Goal: Information Seeking & Learning: Check status

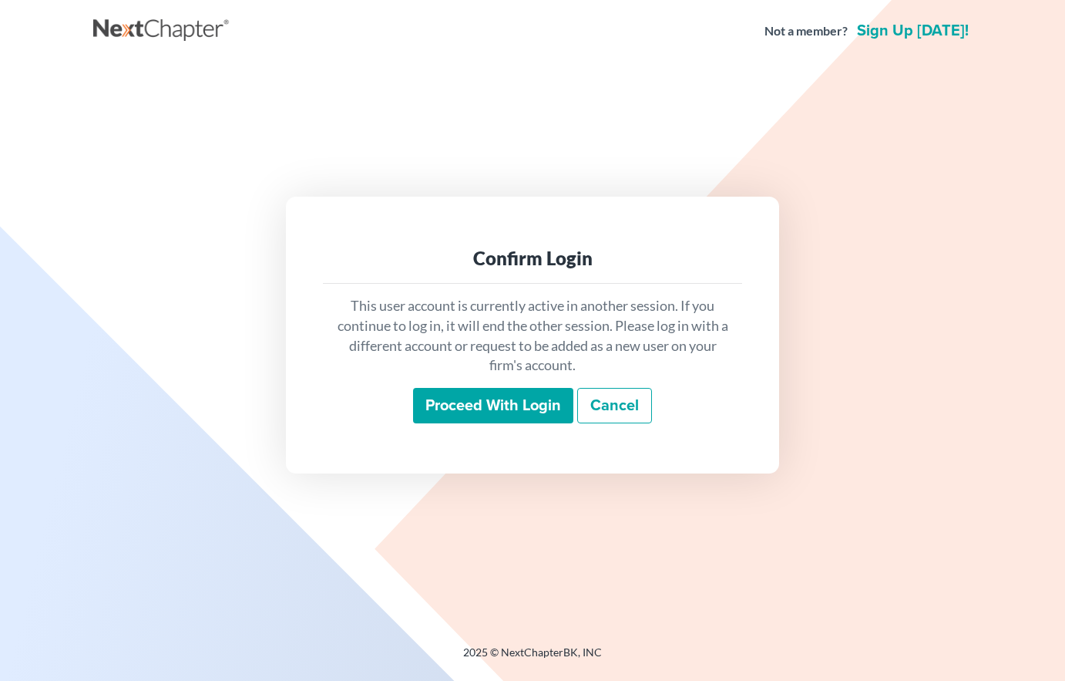
click at [484, 411] on input "Proceed with login" at bounding box center [493, 405] width 160 height 35
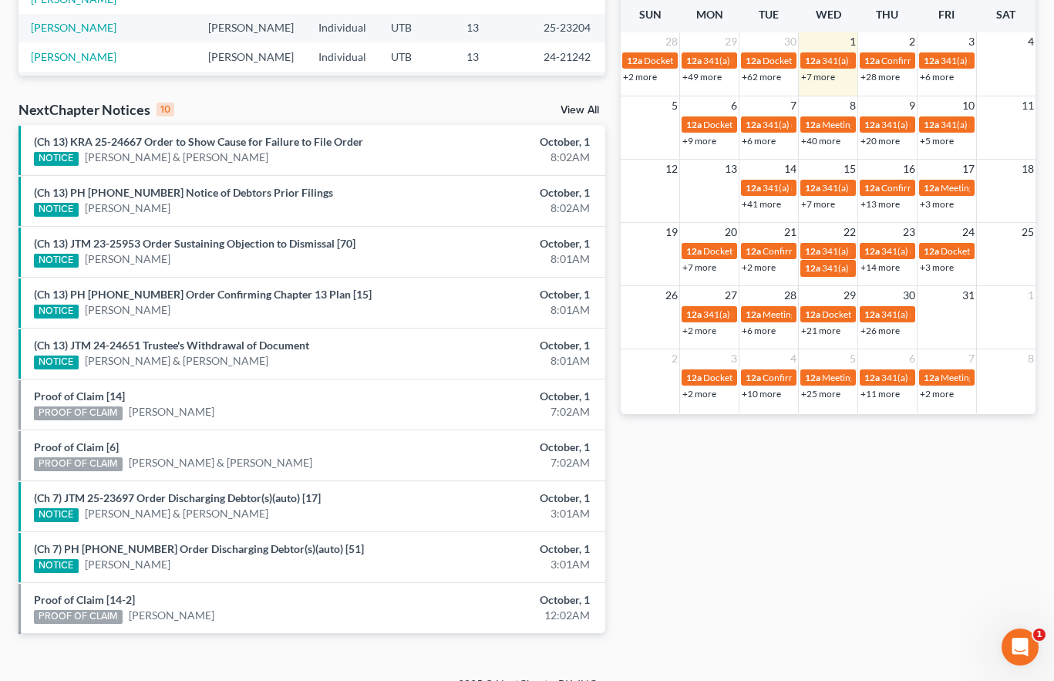
scroll to position [429, 0]
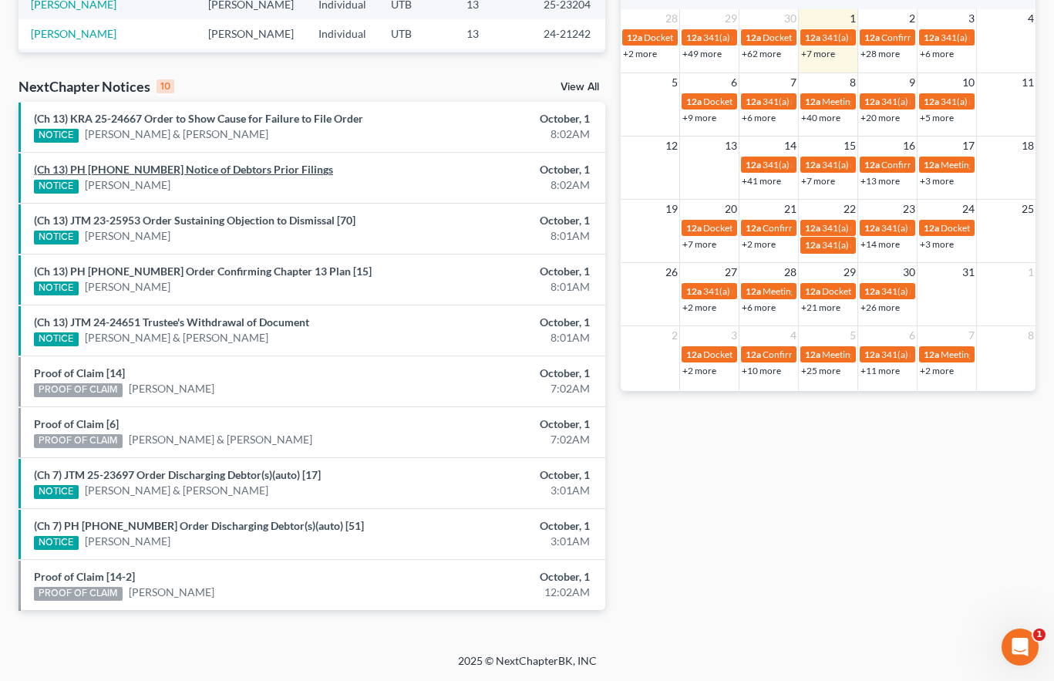
click at [218, 172] on link "(Ch 13) PH 25-25843 Notice of Debtors Prior Filings" at bounding box center [183, 169] width 299 height 13
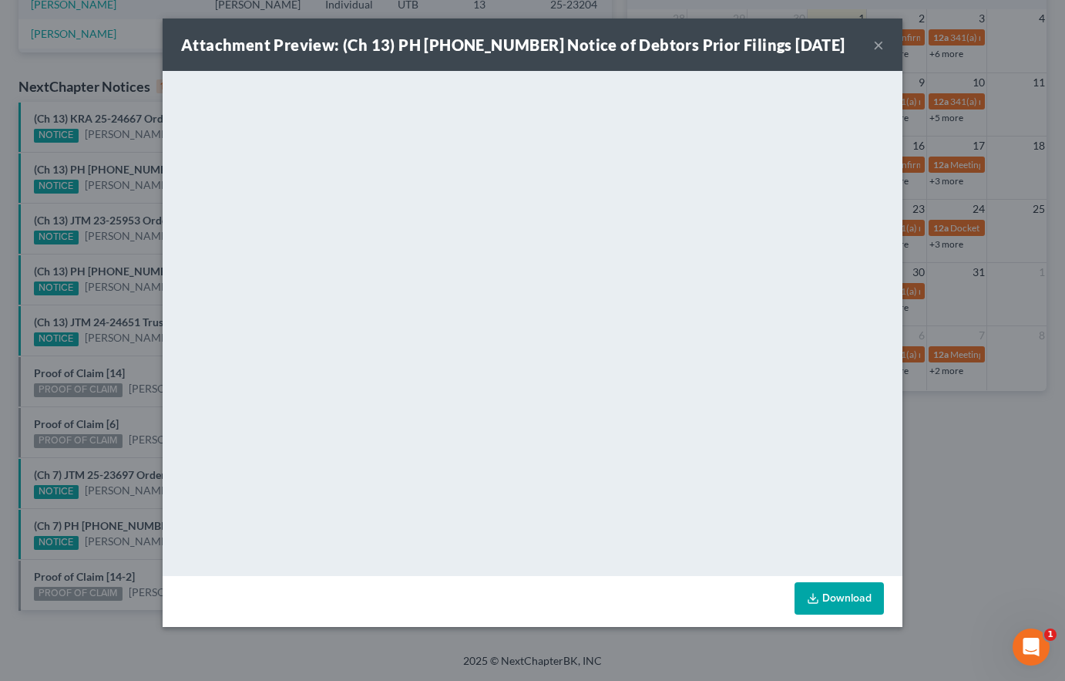
click at [146, 191] on div "Attachment Preview: (Ch 13) PH 25-25843 Notice of Debtors Prior Filings 10/01/2…" at bounding box center [532, 340] width 1065 height 681
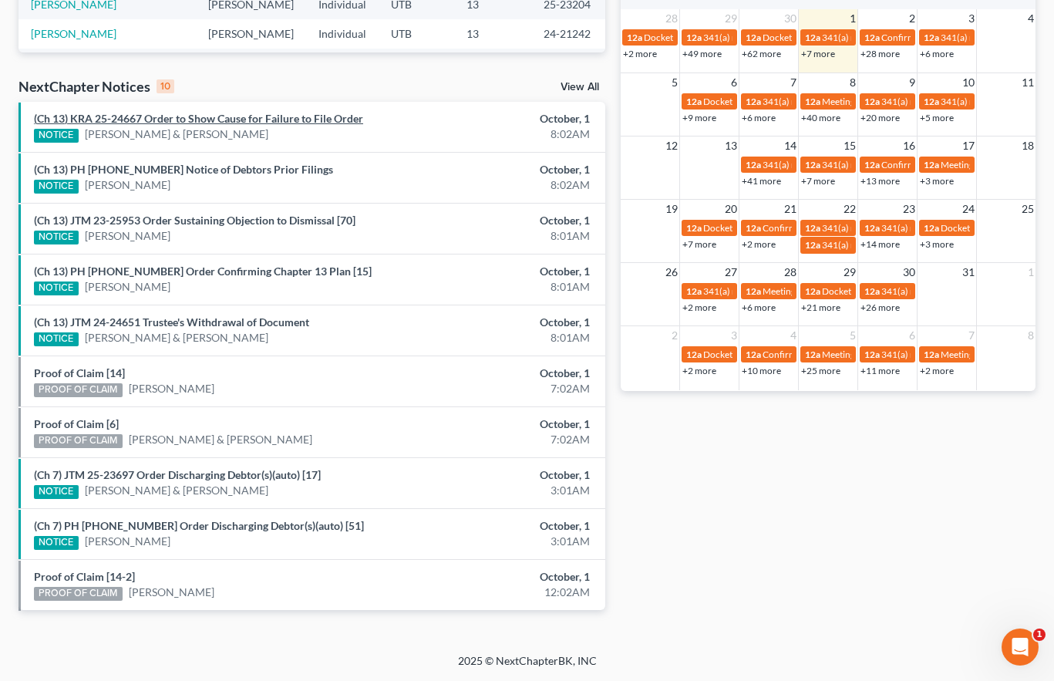
click at [209, 117] on link "(Ch 13) KRA 25-24667 Order to Show Cause for Failure to File Order" at bounding box center [198, 118] width 329 height 13
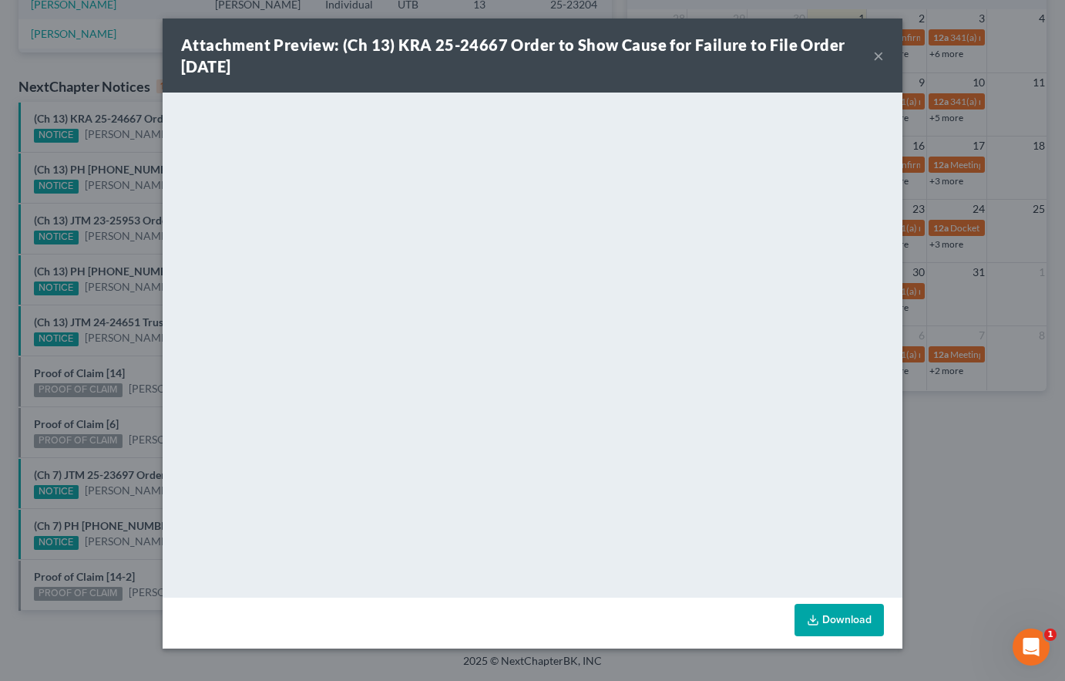
drag, startPoint x: 130, startPoint y: 198, endPoint x: 147, endPoint y: 192, distance: 18.8
click at [130, 198] on div "Attachment Preview: (Ch 13) KRA 25-24667 Order to Show Cause for Failure to Fil…" at bounding box center [532, 340] width 1065 height 681
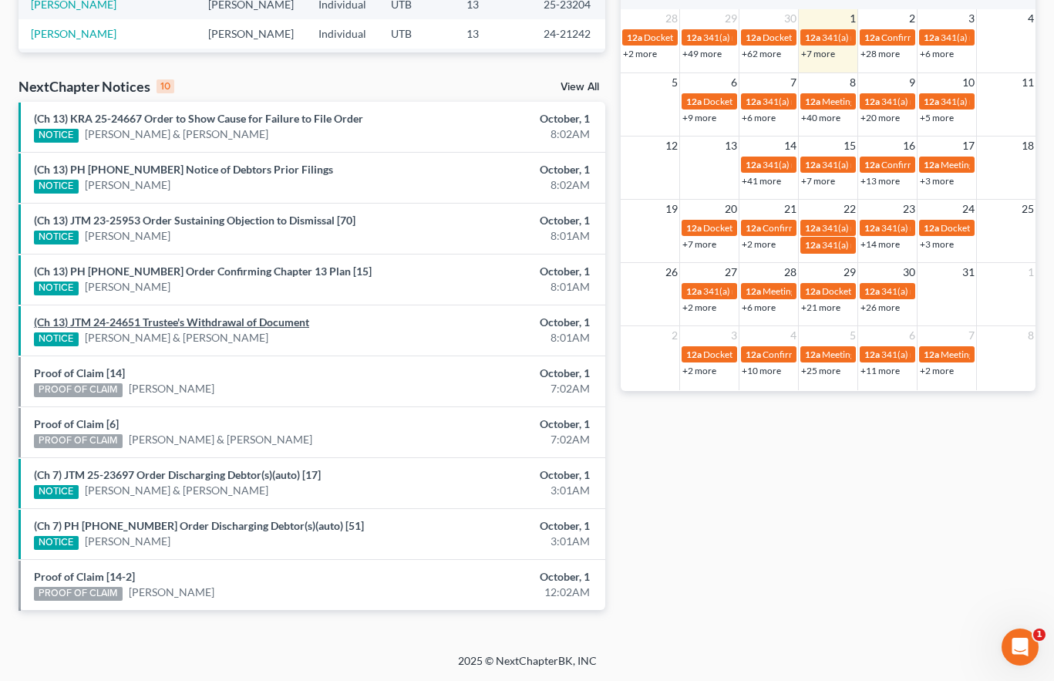
click at [201, 323] on link "(Ch 13) JTM 24-24651 Trustee's Withdrawal of Document" at bounding box center [171, 321] width 275 height 13
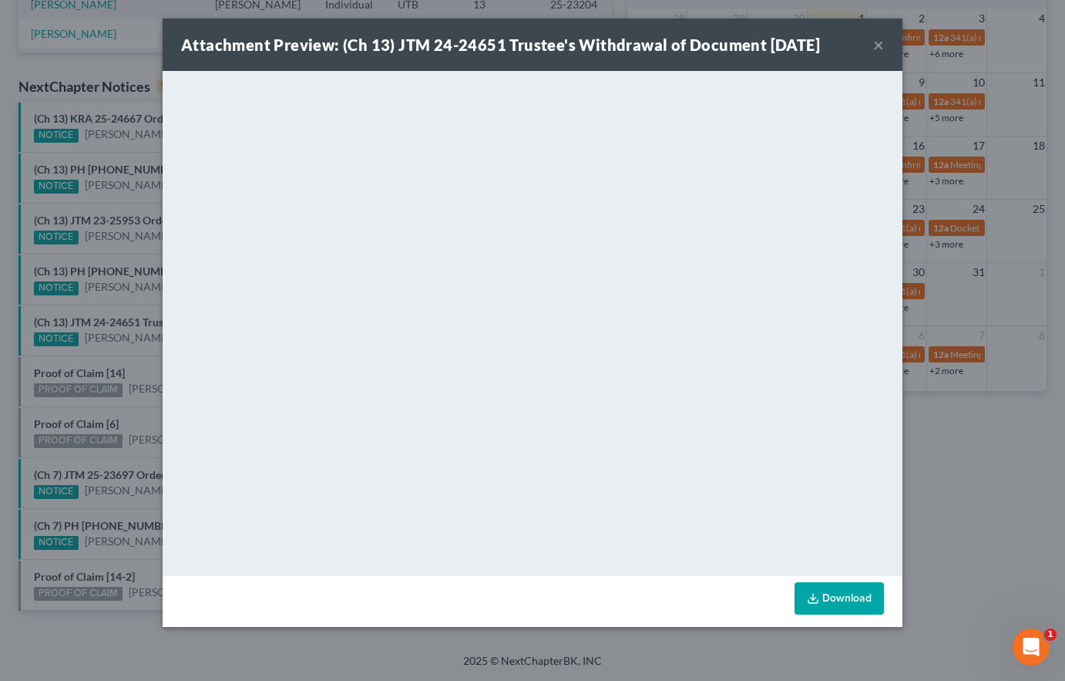
click at [130, 357] on div "Attachment Preview: (Ch 13) JTM 24-24651 Trustee's Withdrawal of Document 10/01…" at bounding box center [532, 340] width 1065 height 681
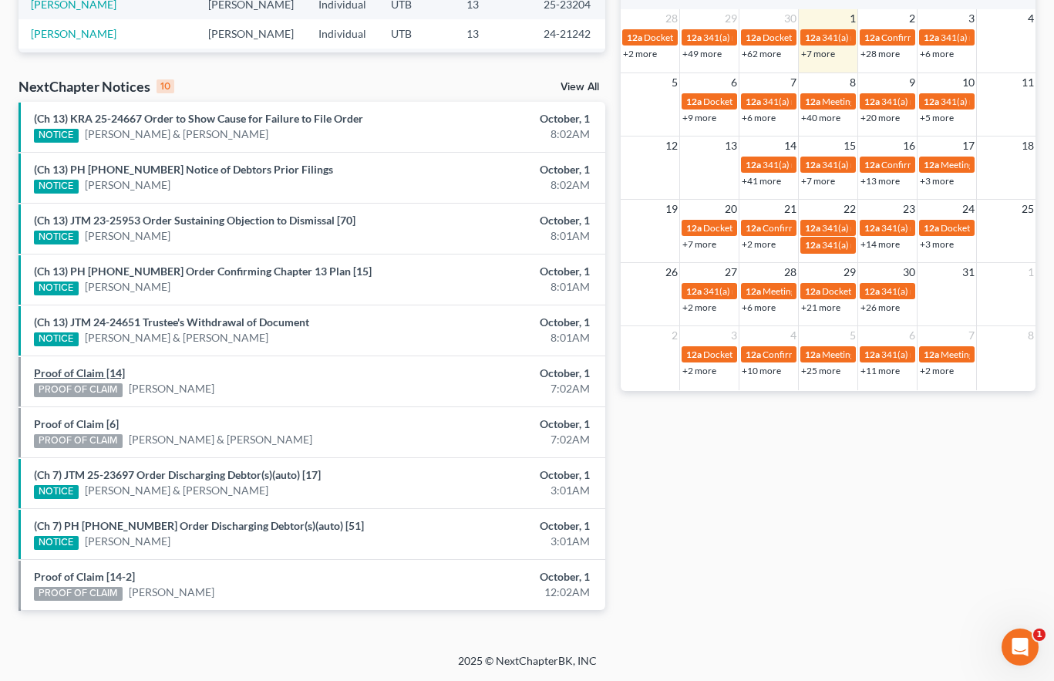
click at [83, 375] on link "Proof of Claim [14]" at bounding box center [79, 372] width 91 height 13
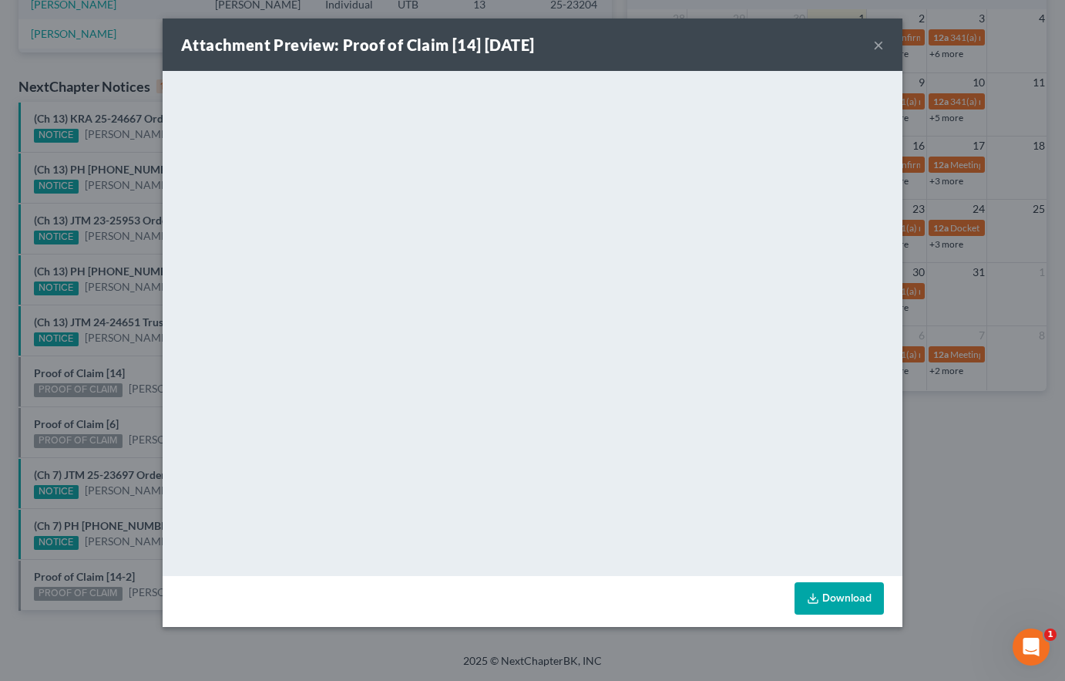
drag, startPoint x: 80, startPoint y: 414, endPoint x: 79, endPoint y: 422, distance: 7.7
click at [80, 414] on div "Attachment Preview: Proof of Claim [14] 10/01/2025 × <object ng-attr-data='http…" at bounding box center [532, 340] width 1065 height 681
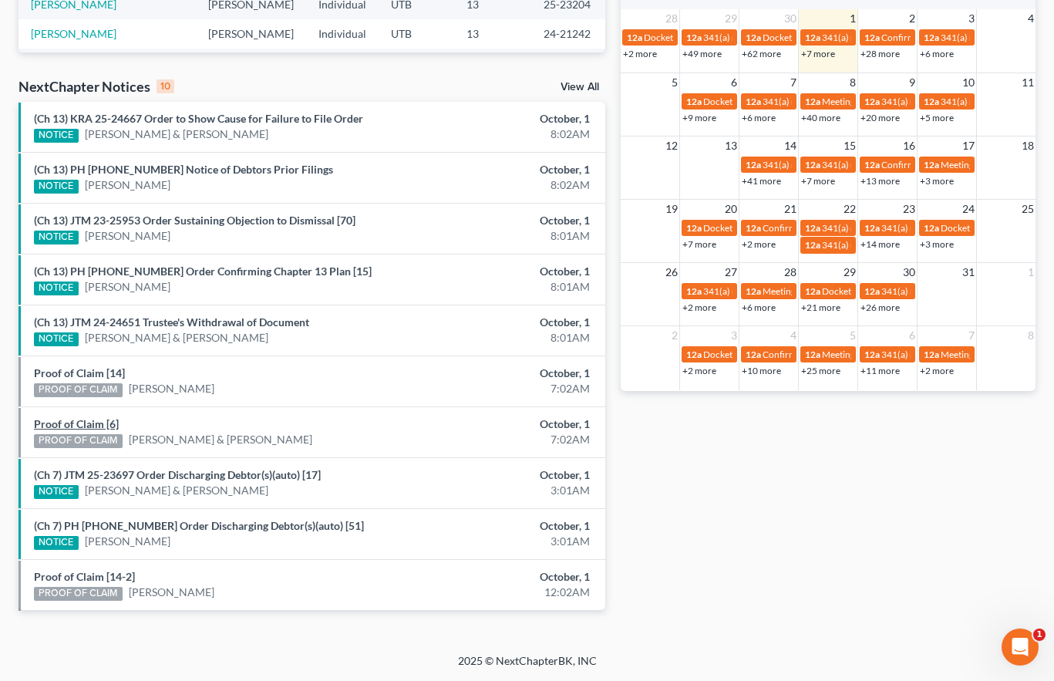
click at [79, 426] on link "Proof of Claim [6]" at bounding box center [76, 423] width 85 height 13
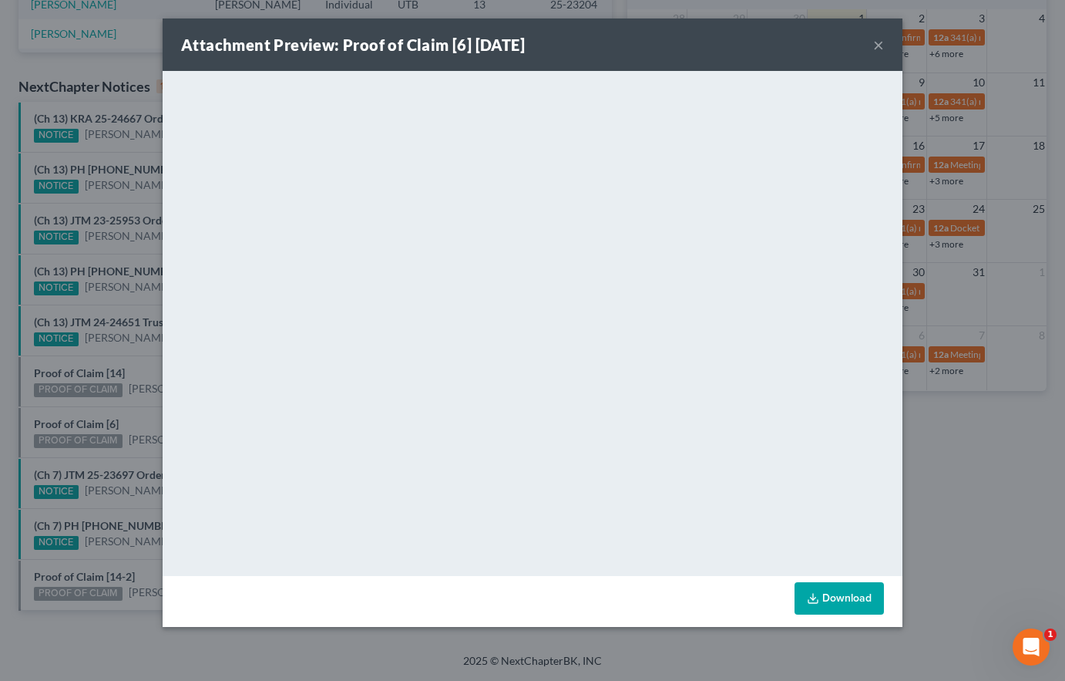
click at [82, 446] on div "Attachment Preview: Proof of Claim [6] 10/01/2025 × <object ng-attr-data='https…" at bounding box center [532, 340] width 1065 height 681
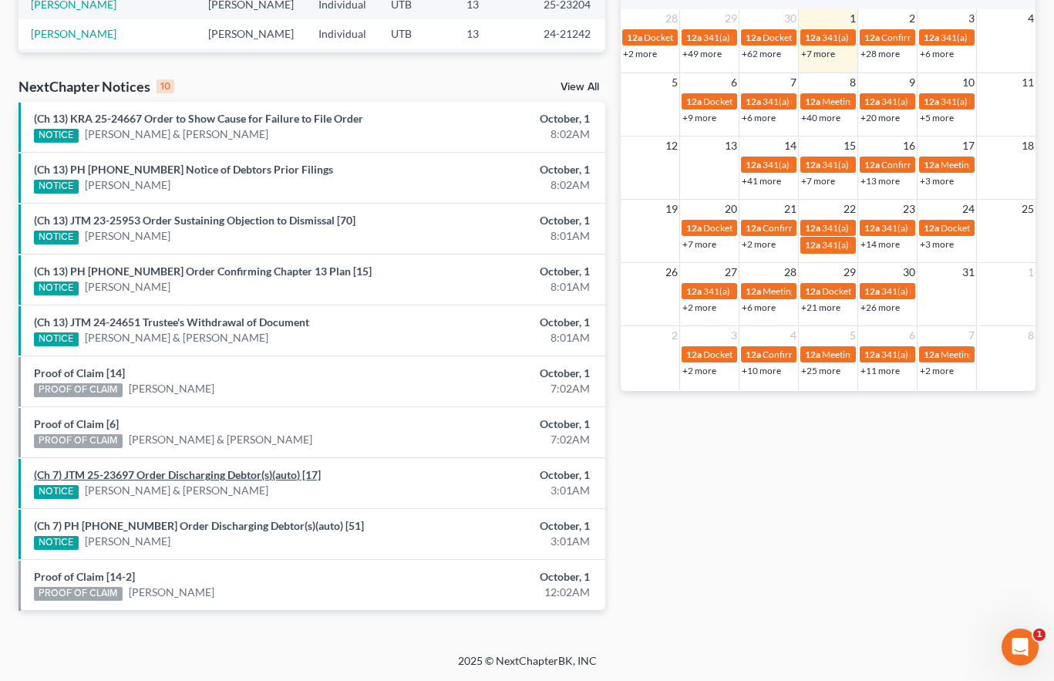
click at [152, 473] on link "(Ch 7) JTM 25-23697 Order Discharging Debtor(s)(auto) [17]" at bounding box center [177, 474] width 287 height 13
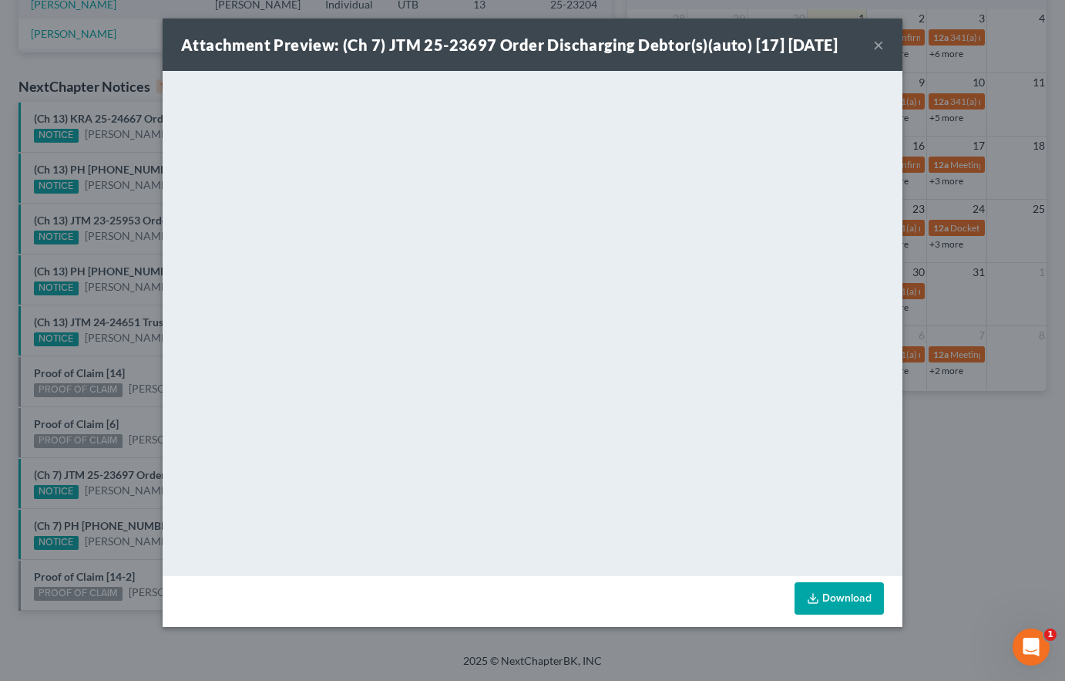
click at [155, 456] on div "Attachment Preview: (Ch 7) JTM 25-23697 Order Discharging Debtor(s)(auto) [17] …" at bounding box center [532, 340] width 1065 height 681
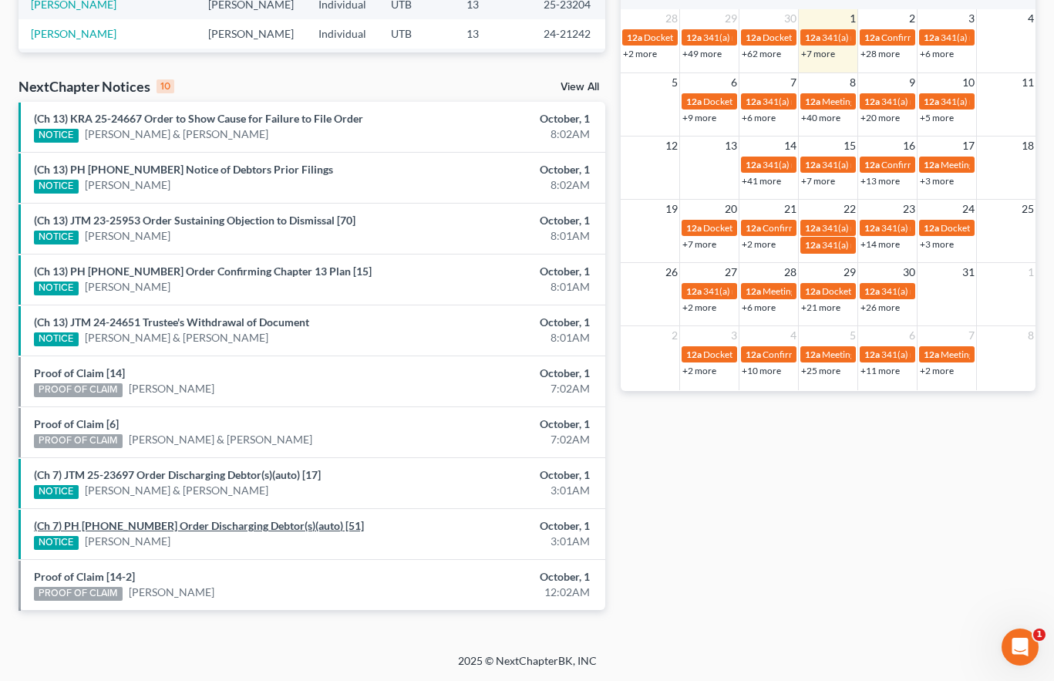
click at [148, 525] on link "(Ch 7) PH 24-20083 Order Discharging Debtor(s)(auto) [51]" at bounding box center [199, 525] width 330 height 13
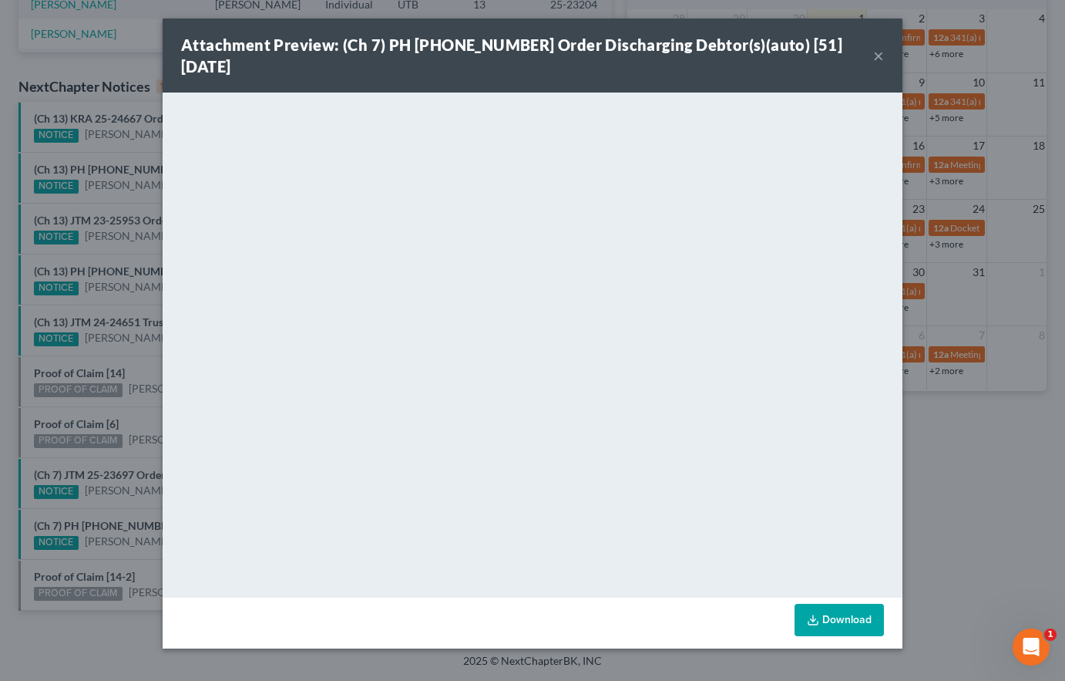
click at [116, 550] on div "Attachment Preview: (Ch 7) PH 24-20083 Order Discharging Debtor(s)(auto) [51] 1…" at bounding box center [532, 340] width 1065 height 681
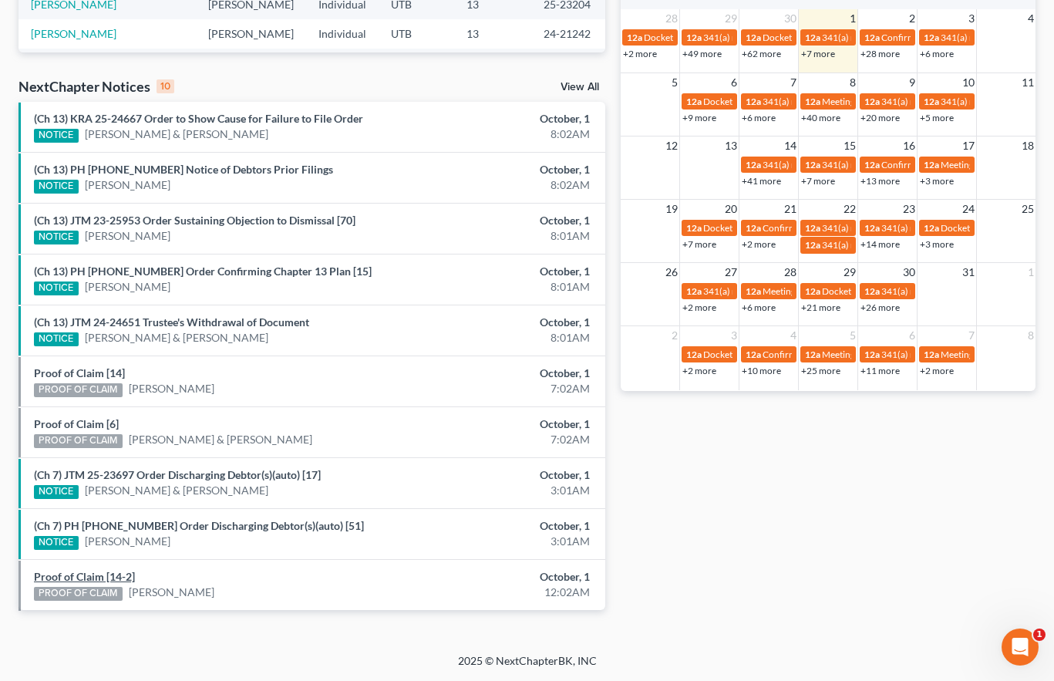
click at [83, 577] on link "Proof of Claim [14-2]" at bounding box center [84, 576] width 101 height 13
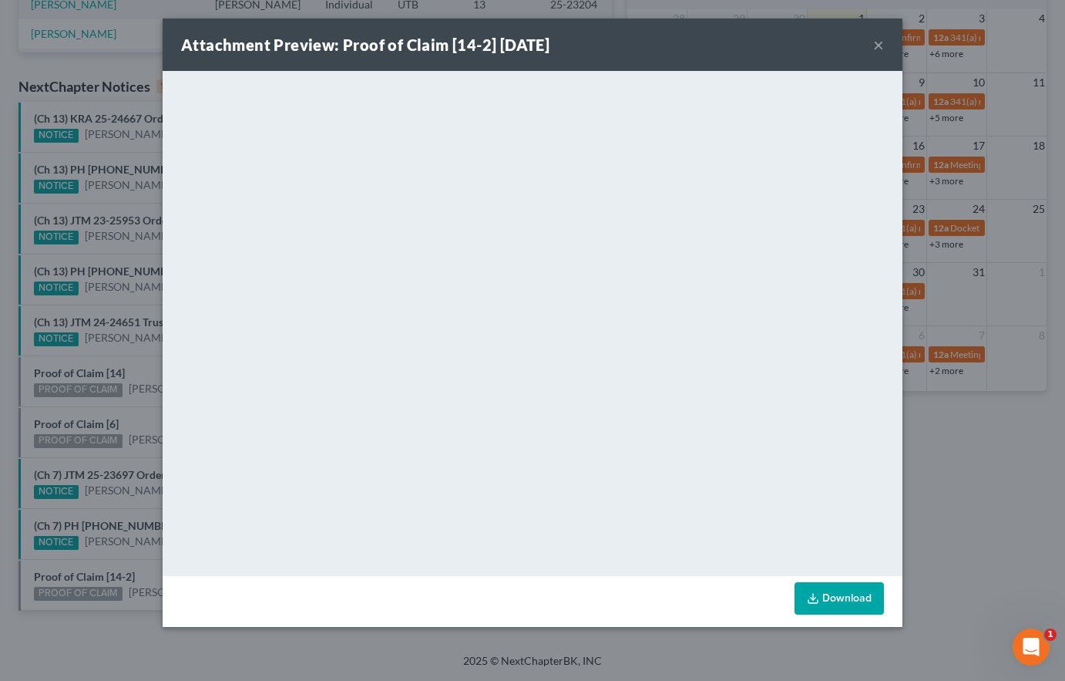
click at [106, 553] on div "Attachment Preview: Proof of Claim [14-2] 10/01/2025 × <object ng-attr-data='ht…" at bounding box center [532, 340] width 1065 height 681
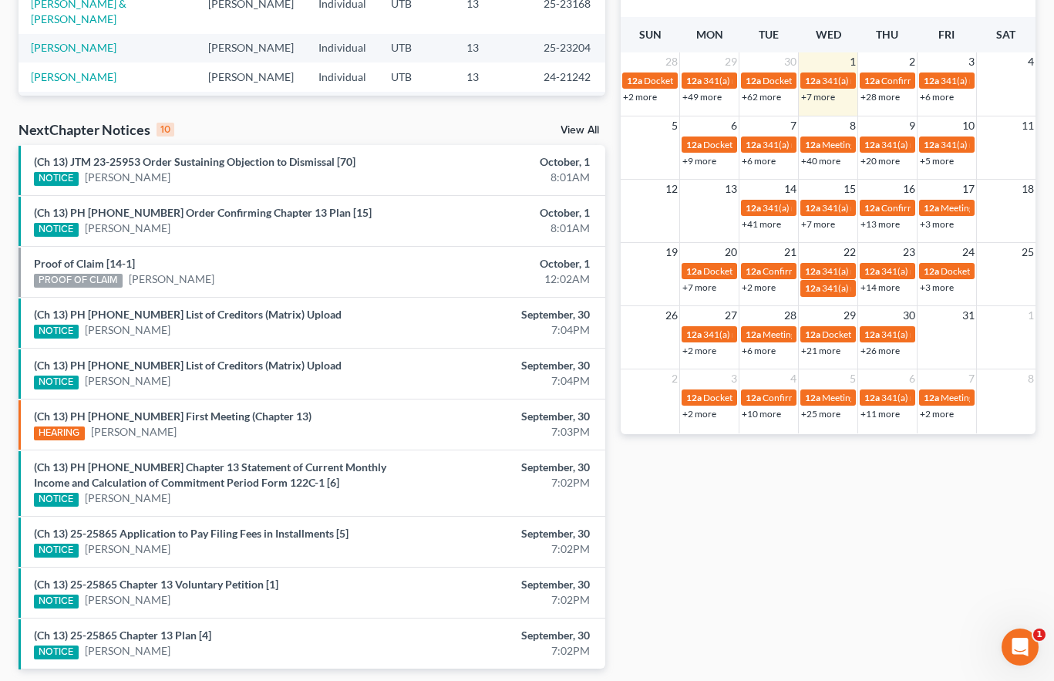
scroll to position [444, 0]
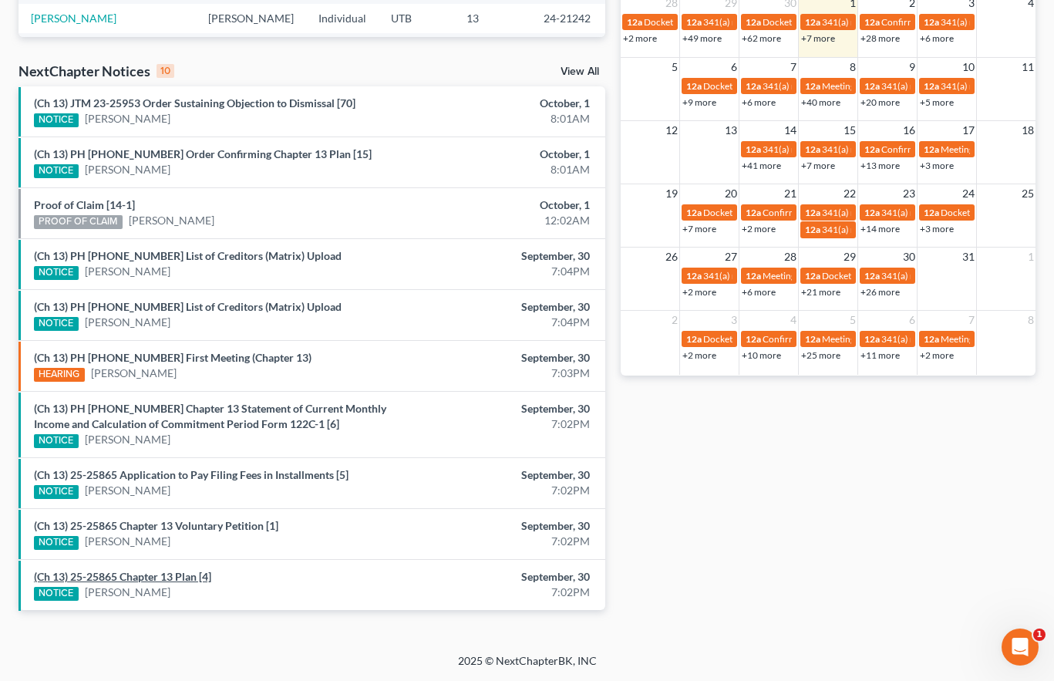
click at [162, 579] on link "(Ch 13) 25-25865 Chapter 13 Plan [4]" at bounding box center [122, 576] width 177 height 13
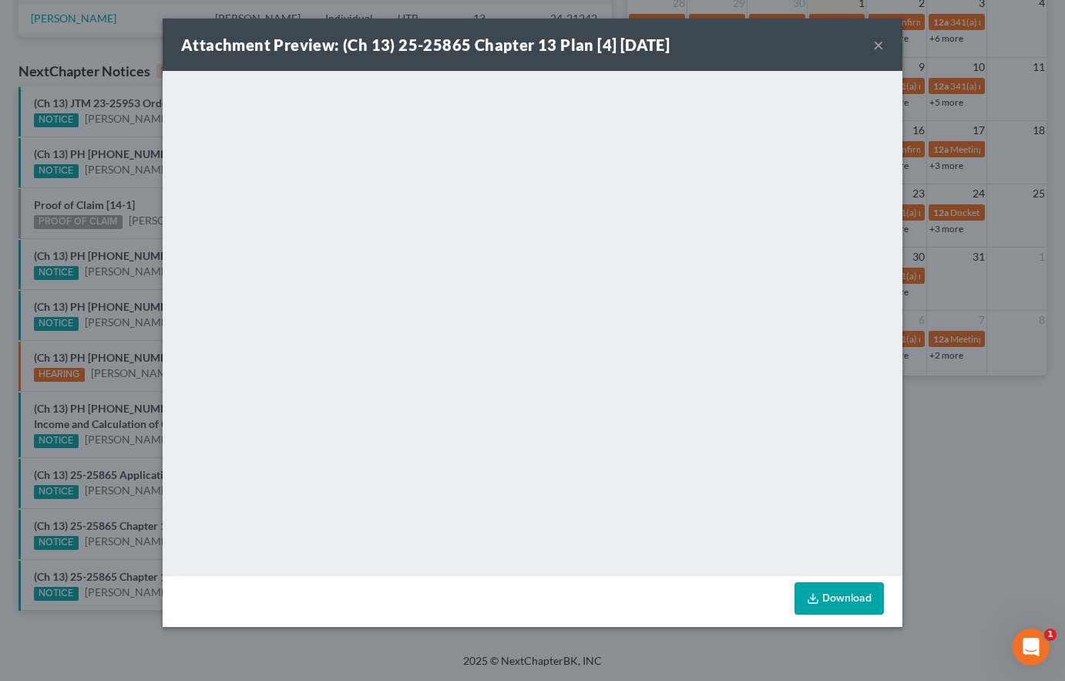
click at [130, 562] on div "Attachment Preview: (Ch 13) 25-25865 Chapter 13 Plan [4] 09/30/2025 × <object n…" at bounding box center [532, 340] width 1065 height 681
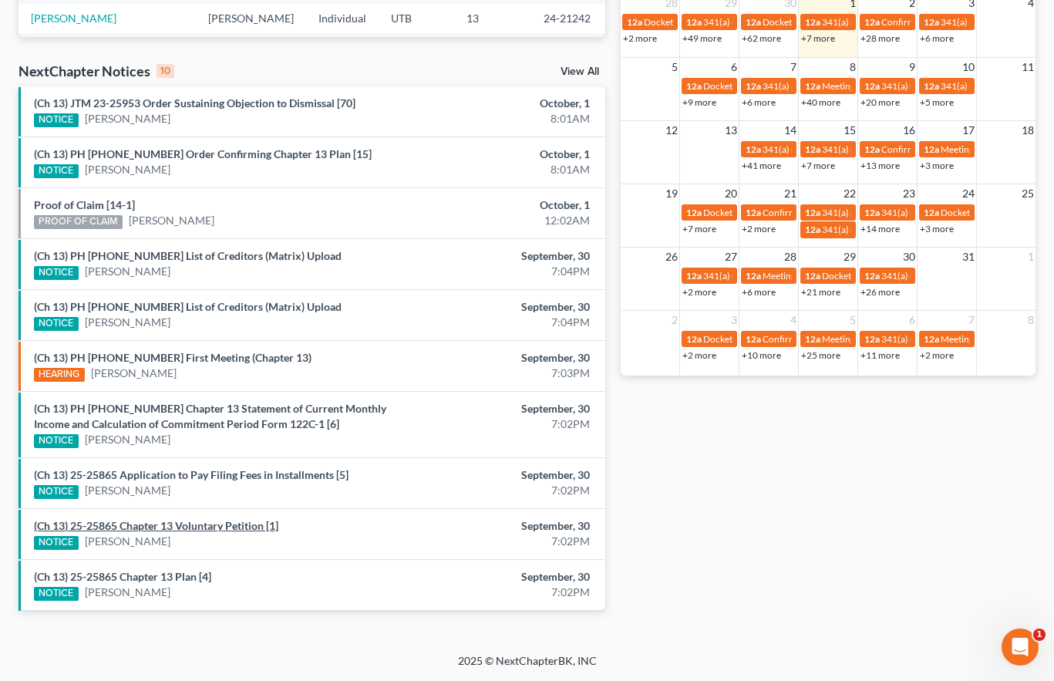
click at [136, 529] on link "(Ch 13) 25-25865 Chapter 13 Voluntary Petition [1]" at bounding box center [156, 525] width 244 height 13
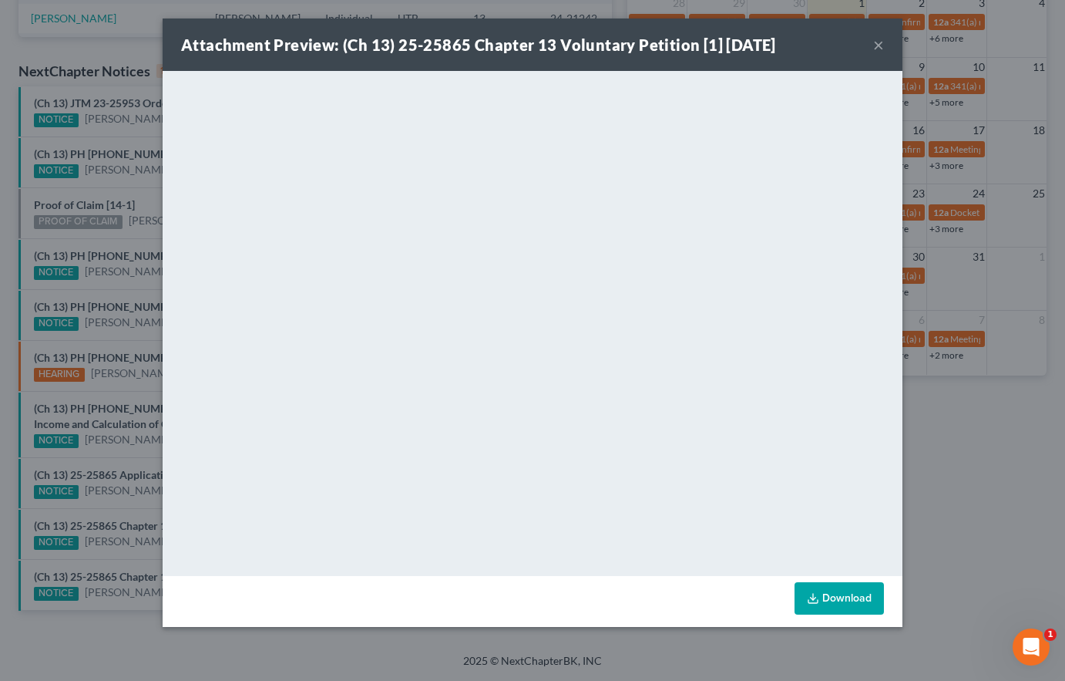
drag, startPoint x: 136, startPoint y: 512, endPoint x: 136, endPoint y: 503, distance: 9.3
click at [136, 512] on div "Attachment Preview: (Ch 13) 25-25865 Chapter 13 Voluntary Petition [1] 09/30/20…" at bounding box center [532, 340] width 1065 height 681
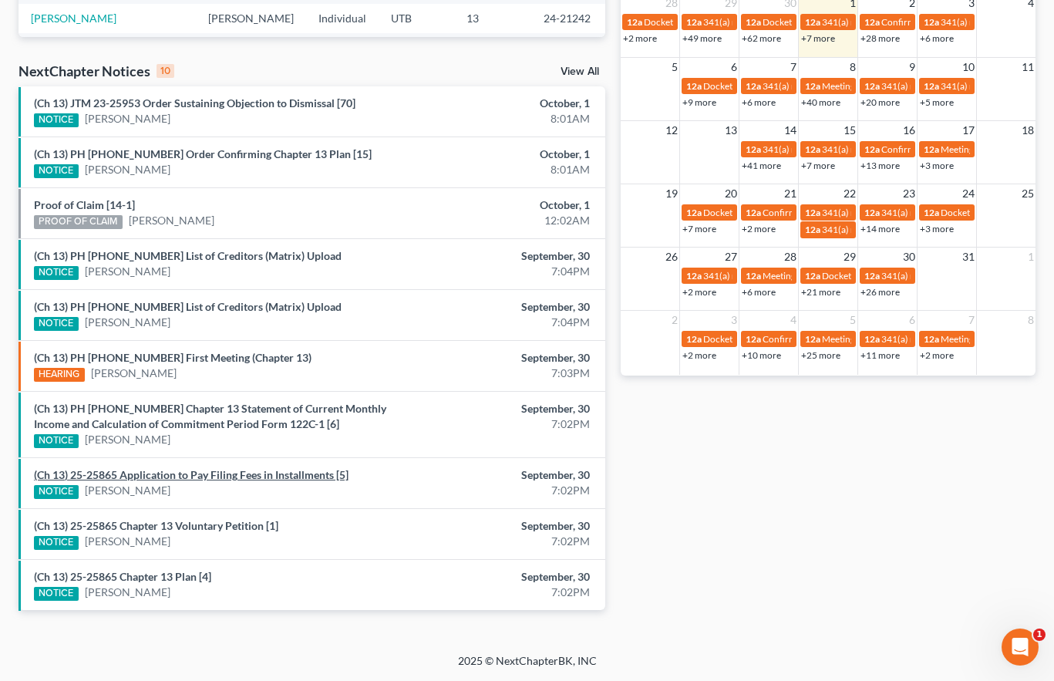
click at [144, 479] on link "(Ch 13) 25-25865 Application to Pay Filing Fees in Installments [5]" at bounding box center [191, 474] width 315 height 13
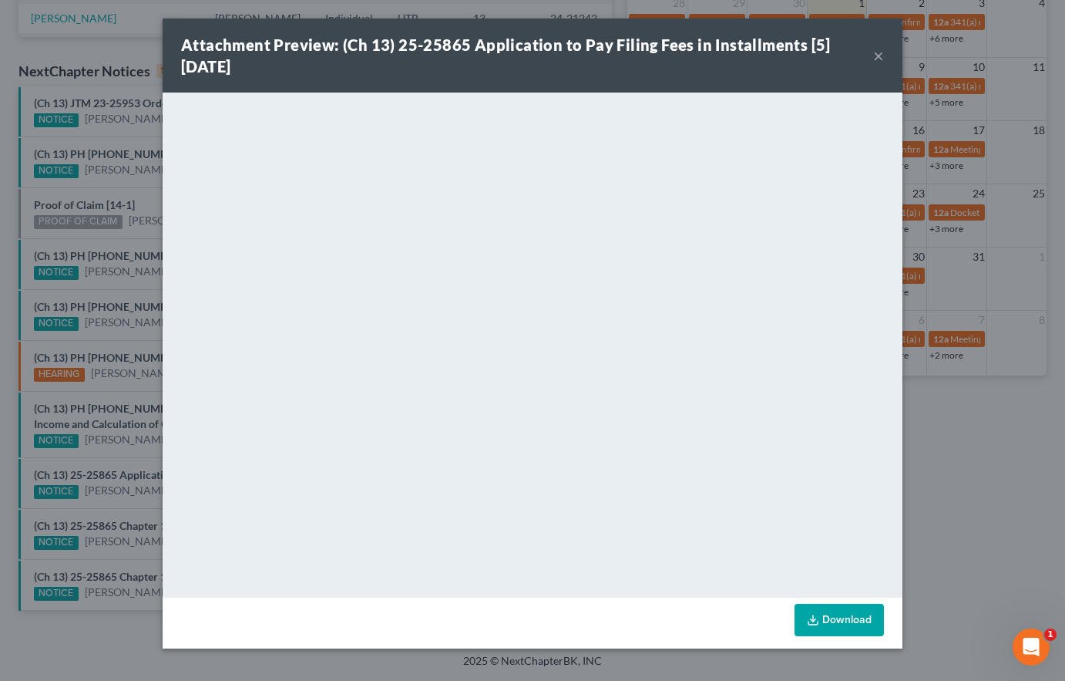
click at [140, 462] on div "Attachment Preview: (Ch 13) 25-25865 Application to Pay Filing Fees in Installm…" at bounding box center [532, 340] width 1065 height 681
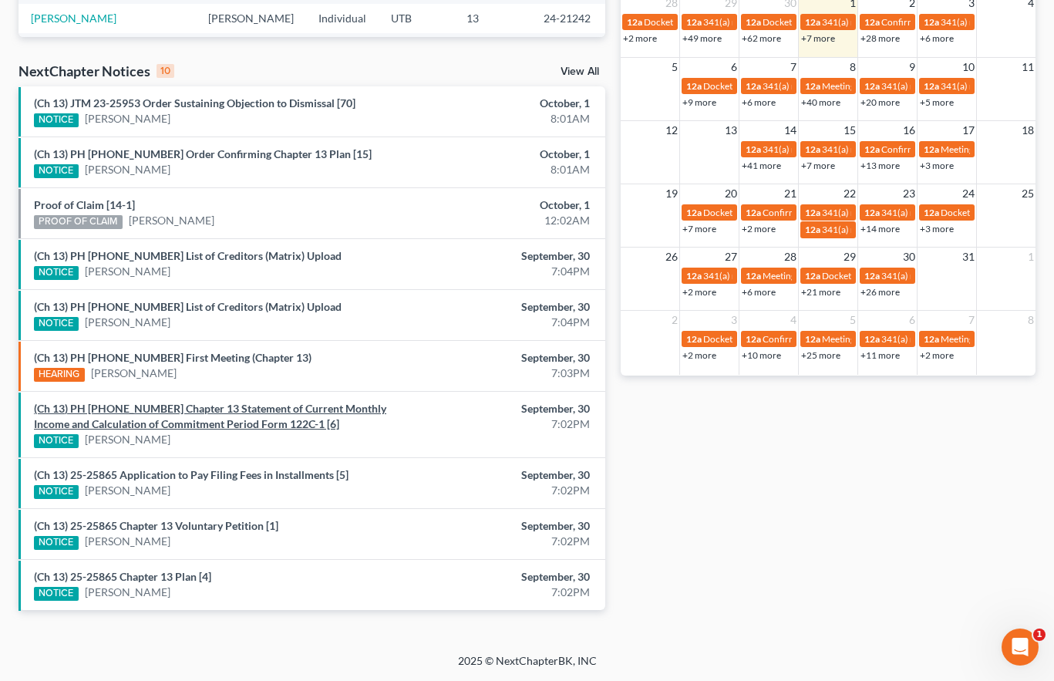
click at [157, 410] on link "(Ch 13) PH 25-25865 Chapter 13 Statement of Current Monthly Income and Calculat…" at bounding box center [210, 416] width 352 height 29
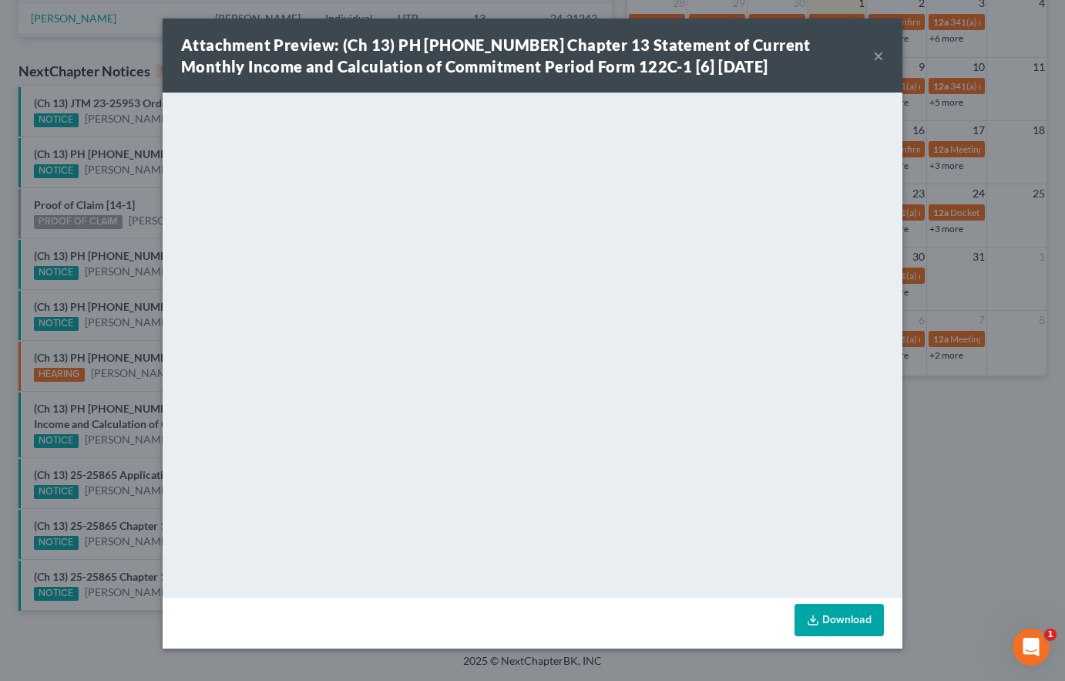
click at [130, 457] on div "Attachment Preview: (Ch 13) PH 25-25865 Chapter 13 Statement of Current Monthly…" at bounding box center [532, 340] width 1065 height 681
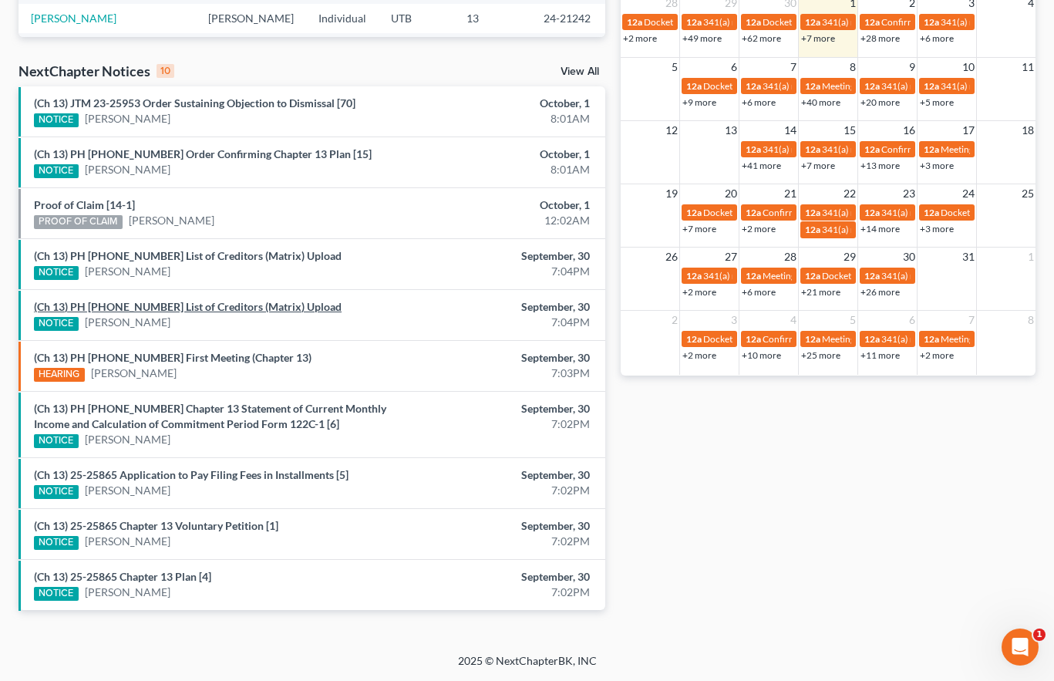
click at [166, 306] on link "(Ch 13) PH 25-25862 List of Creditors (Matrix) Upload" at bounding box center [188, 306] width 308 height 13
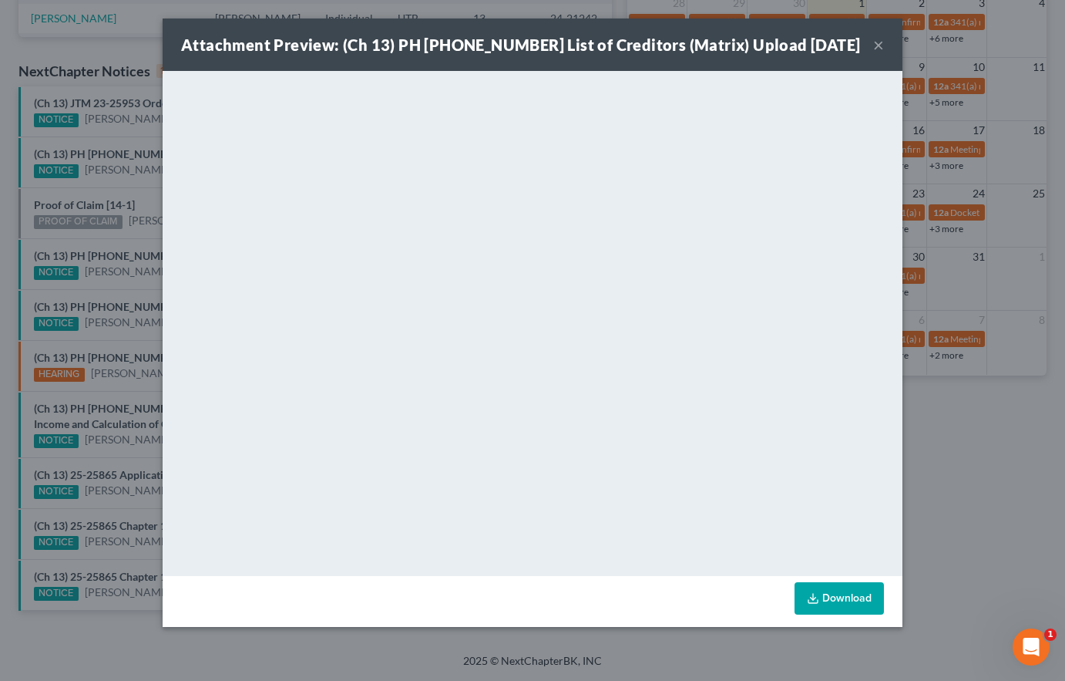
click at [92, 288] on div "Attachment Preview: (Ch 13) PH 25-25862 List of Creditors (Matrix) Upload 09/30…" at bounding box center [532, 340] width 1065 height 681
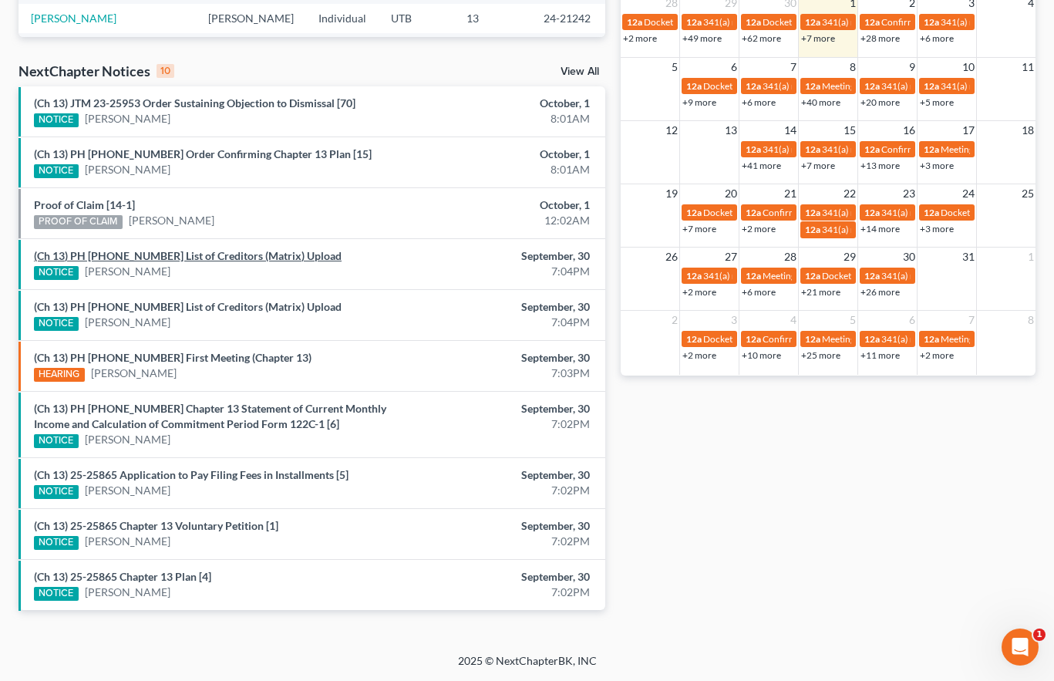
click at [128, 256] on link "(Ch 13) PH 25-25865 List of Creditors (Matrix) Upload" at bounding box center [188, 255] width 308 height 13
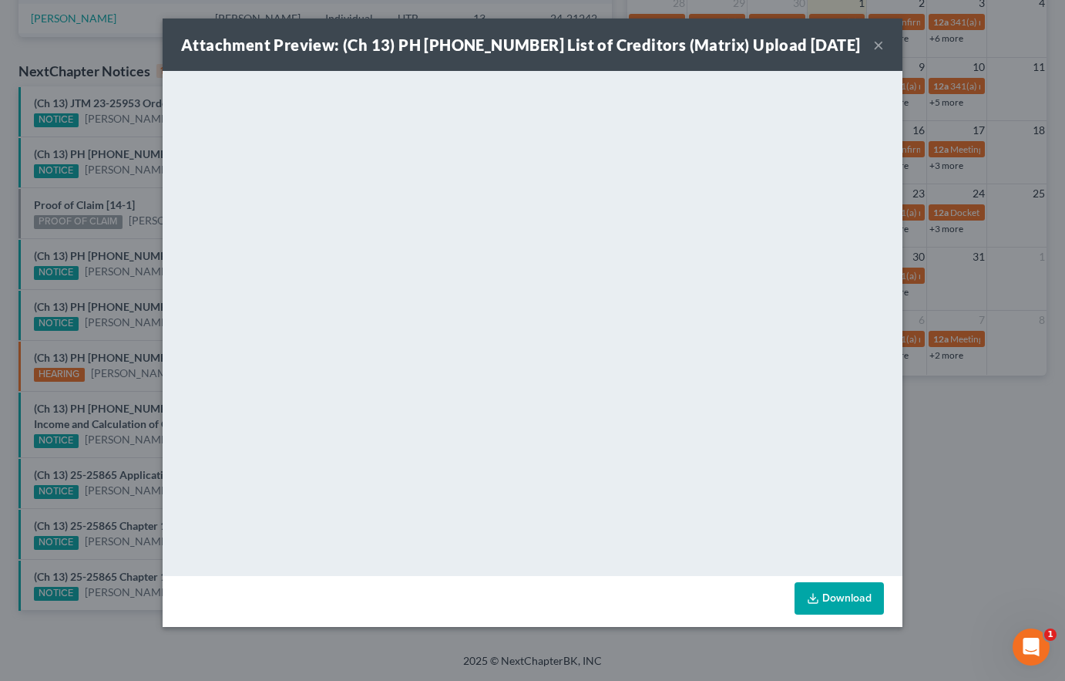
click at [87, 245] on div "Attachment Preview: (Ch 13) PH 25-25865 List of Creditors (Matrix) Upload 09/30…" at bounding box center [532, 340] width 1065 height 681
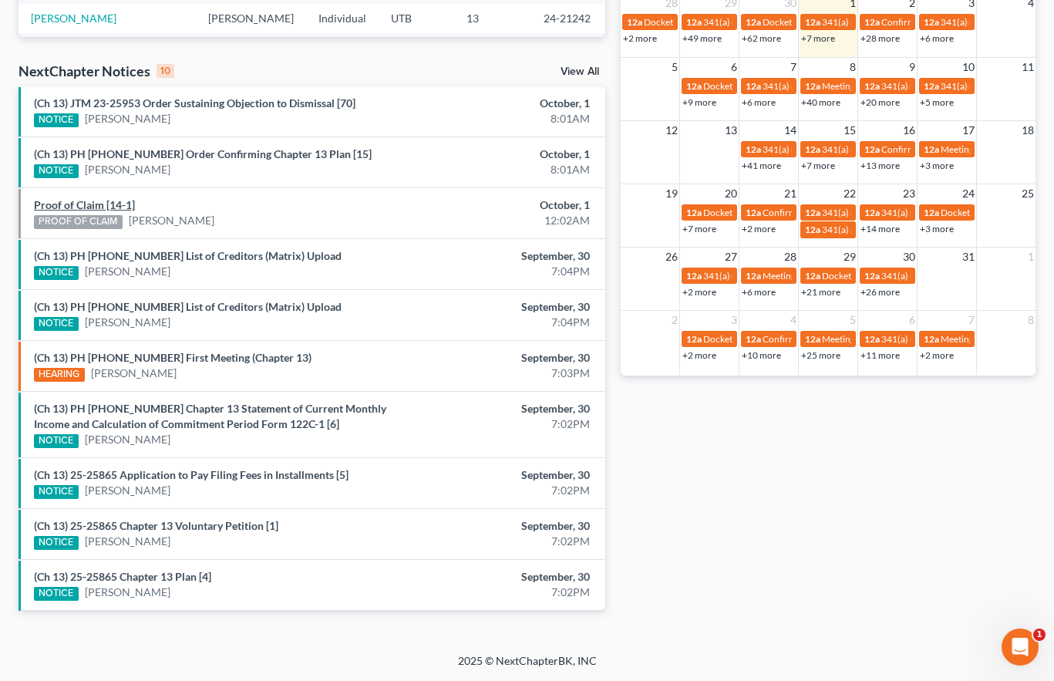
click at [75, 206] on link "Proof of Claim [14-1]" at bounding box center [84, 204] width 101 height 13
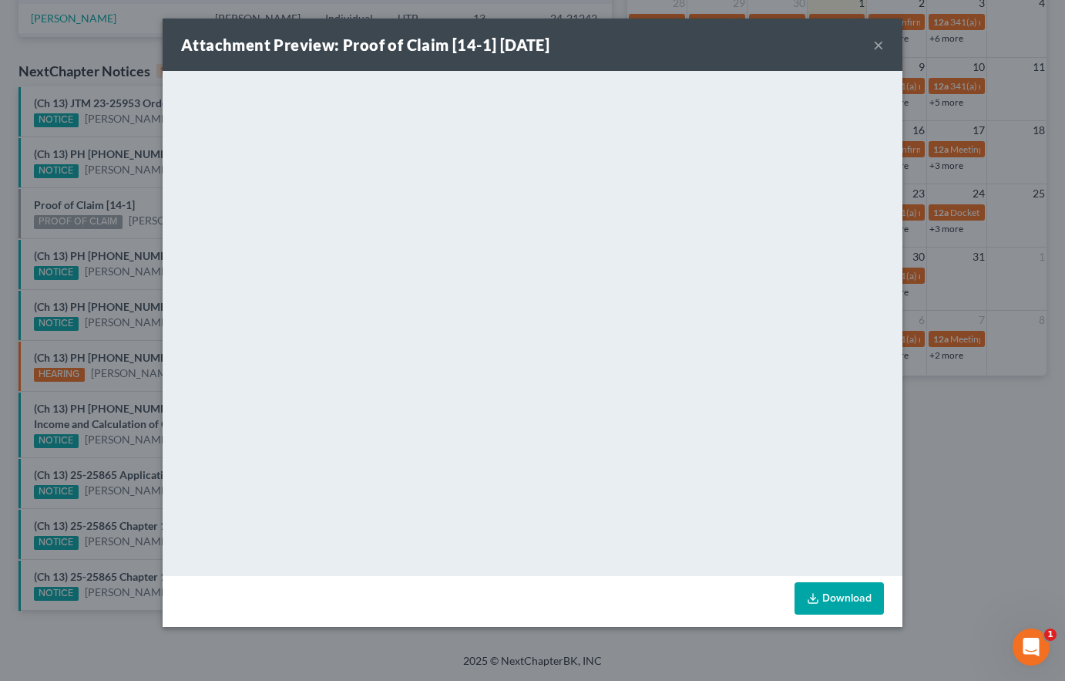
click at [76, 190] on div "Attachment Preview: Proof of Claim [14-1] 10/01/2025 × <object ng-attr-data='ht…" at bounding box center [532, 340] width 1065 height 681
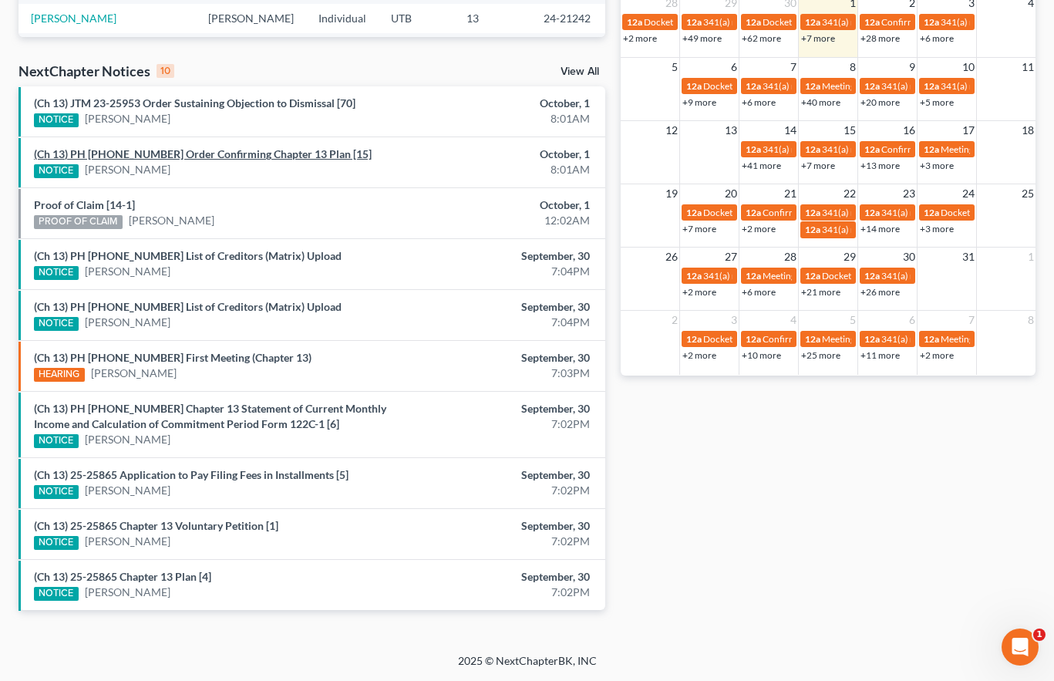
click at [227, 155] on link "(Ch 13) PH 25-23204 Order Confirming Chapter 13 Plan [15]" at bounding box center [203, 153] width 338 height 13
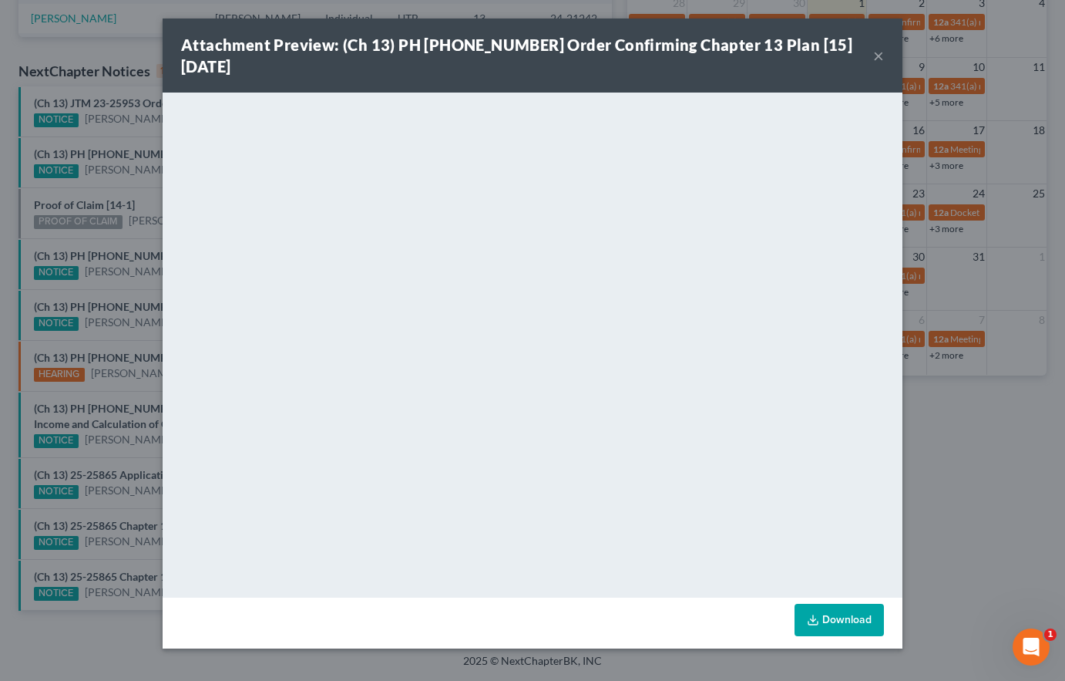
click at [122, 140] on div "Attachment Preview: (Ch 13) PH 25-23204 Order Confirming Chapter 13 Plan [15] 1…" at bounding box center [532, 340] width 1065 height 681
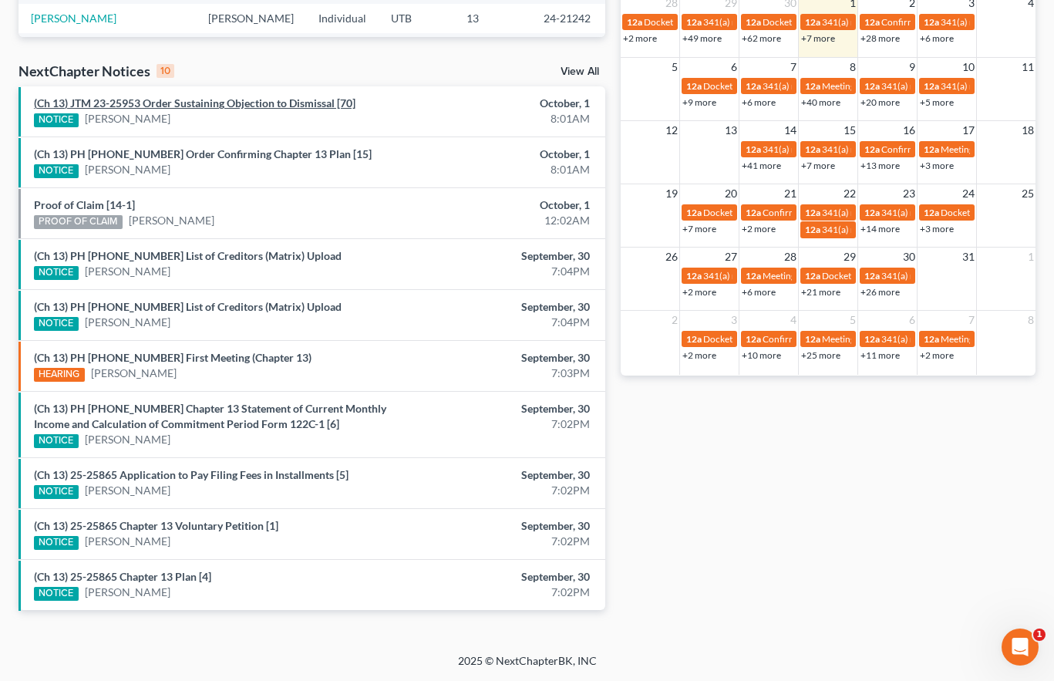
click at [197, 103] on link "(Ch 13) JTM 23-25953 Order Sustaining Objection to Dismissal [70]" at bounding box center [194, 102] width 321 height 13
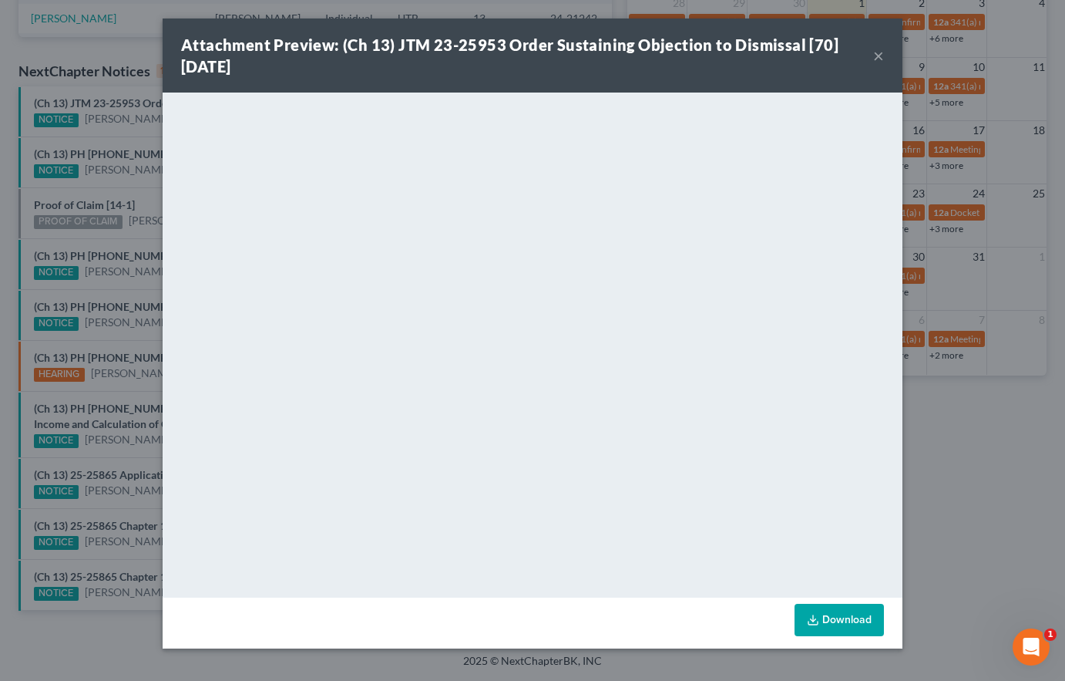
click at [109, 133] on div "Attachment Preview: (Ch 13) JTM 23-25953 Order Sustaining Objection to Dismissa…" at bounding box center [532, 340] width 1065 height 681
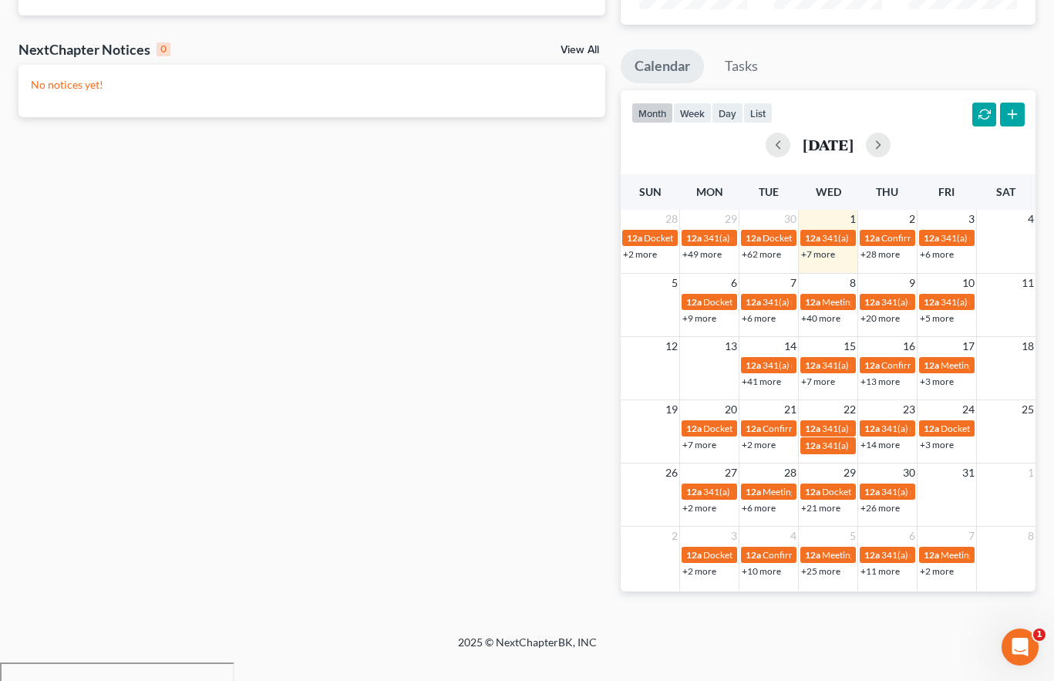
scroll to position [210, 0]
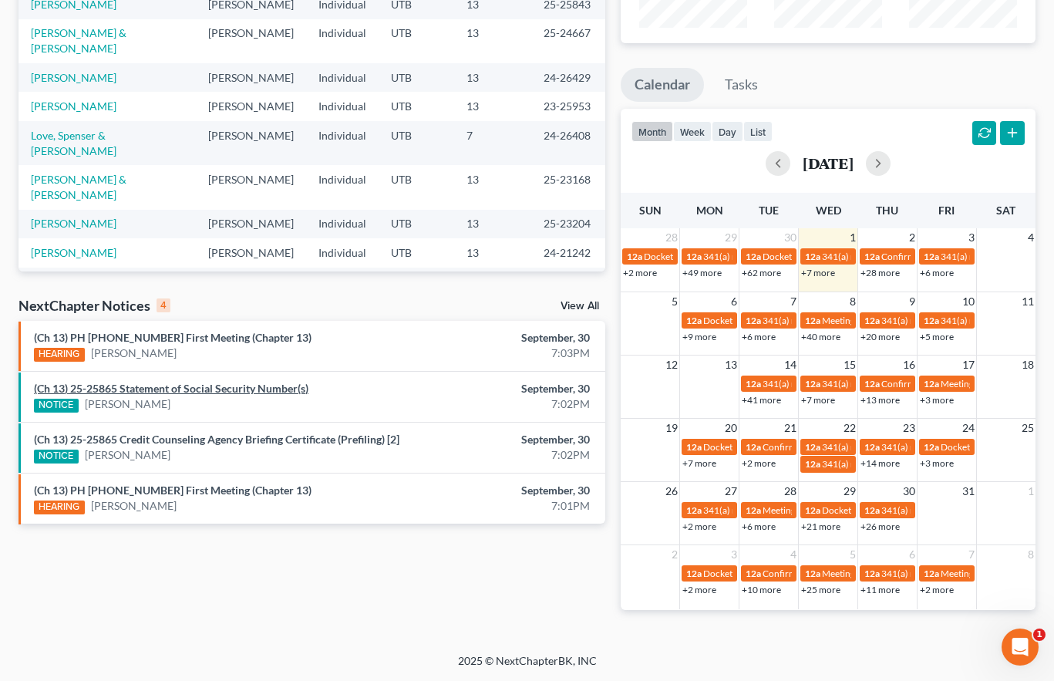
click at [160, 391] on link "(Ch 13) 25-25865 Statement of Social Security Number(s)" at bounding box center [171, 388] width 274 height 13
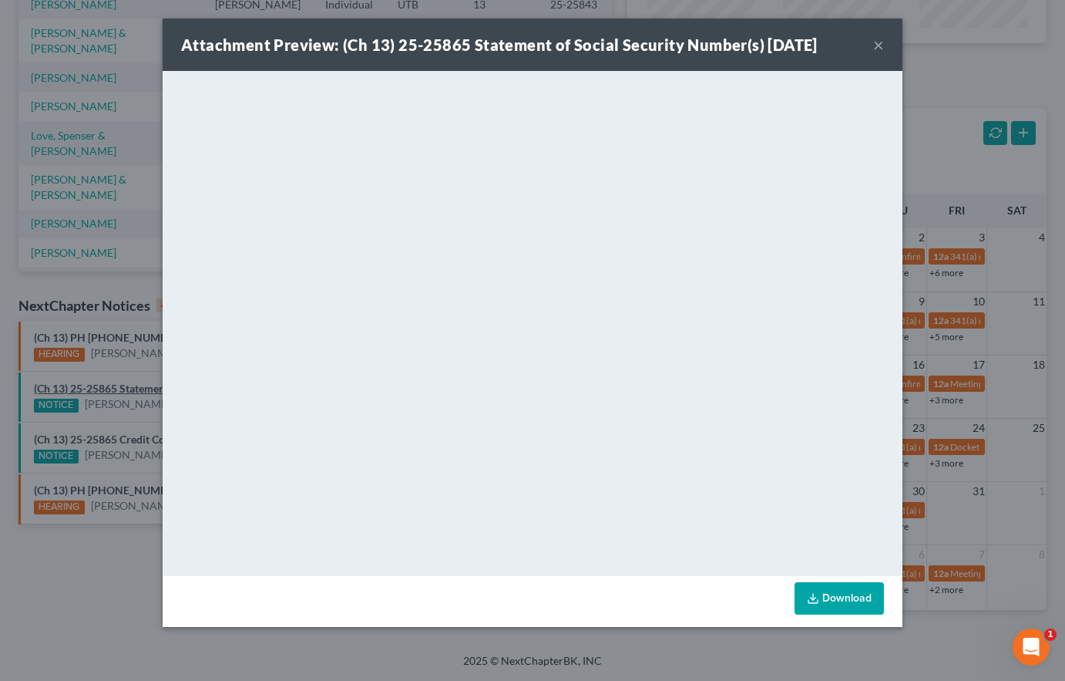
click at [109, 422] on div "Attachment Preview: (Ch 13) 25-25865 Statement of Social Security Number(s) 09/…" at bounding box center [532, 340] width 1065 height 681
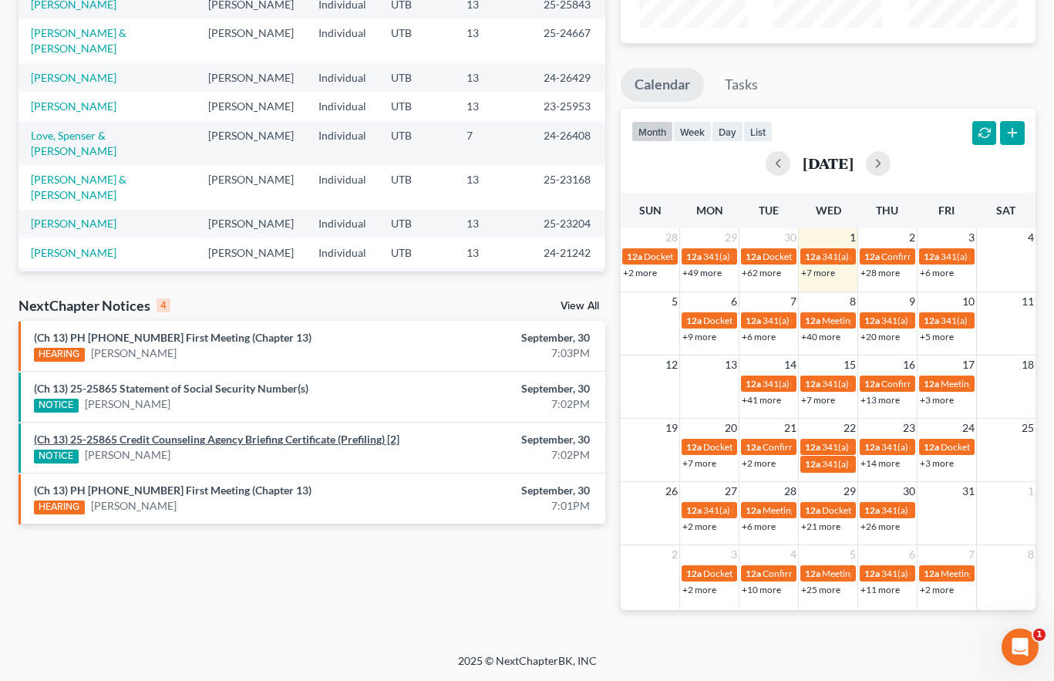
click at [129, 439] on link "(Ch 13) 25-25865 Credit Counseling Agency Briefing Certificate (Prefiling) [2]" at bounding box center [216, 438] width 365 height 13
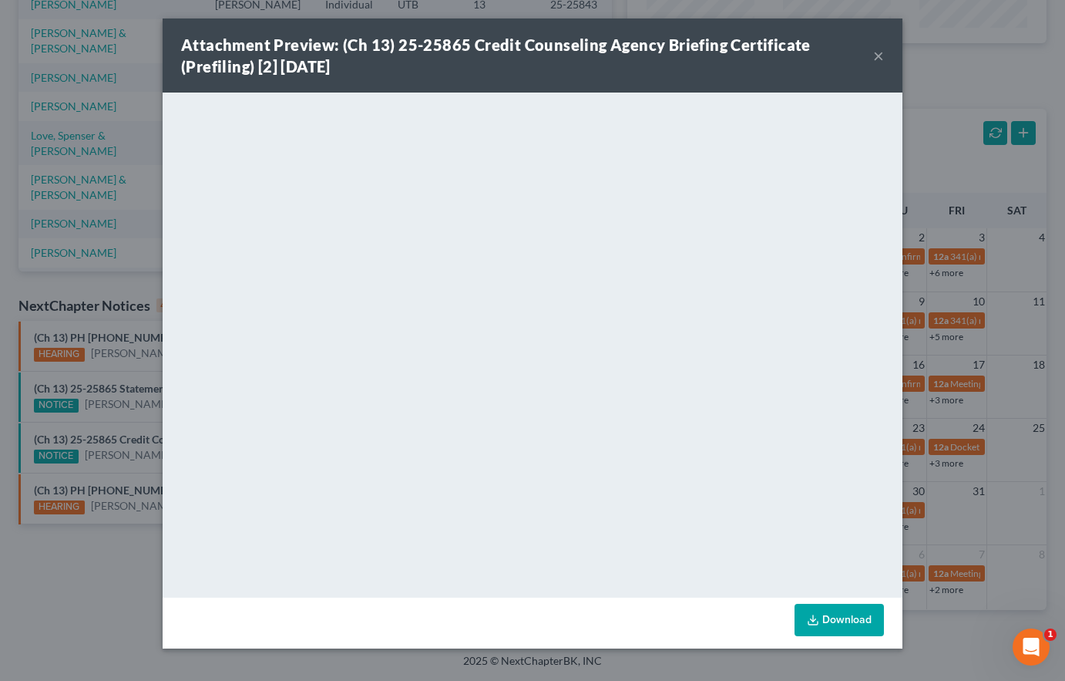
drag, startPoint x: 123, startPoint y: 422, endPoint x: 119, endPoint y: 415, distance: 8.3
click at [123, 422] on div "Attachment Preview: (Ch 13) 25-25865 Credit Counseling Agency Briefing Certific…" at bounding box center [532, 340] width 1065 height 681
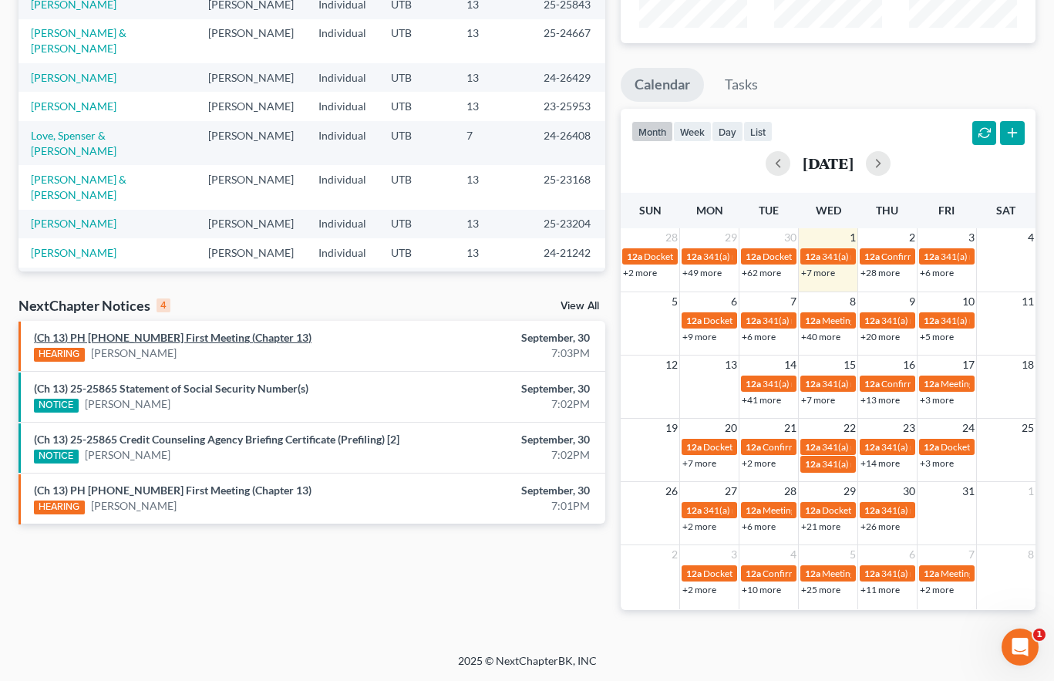
click at [157, 338] on link "(Ch 13) PH 25-25865 First Meeting (Chapter 13)" at bounding box center [173, 337] width 278 height 13
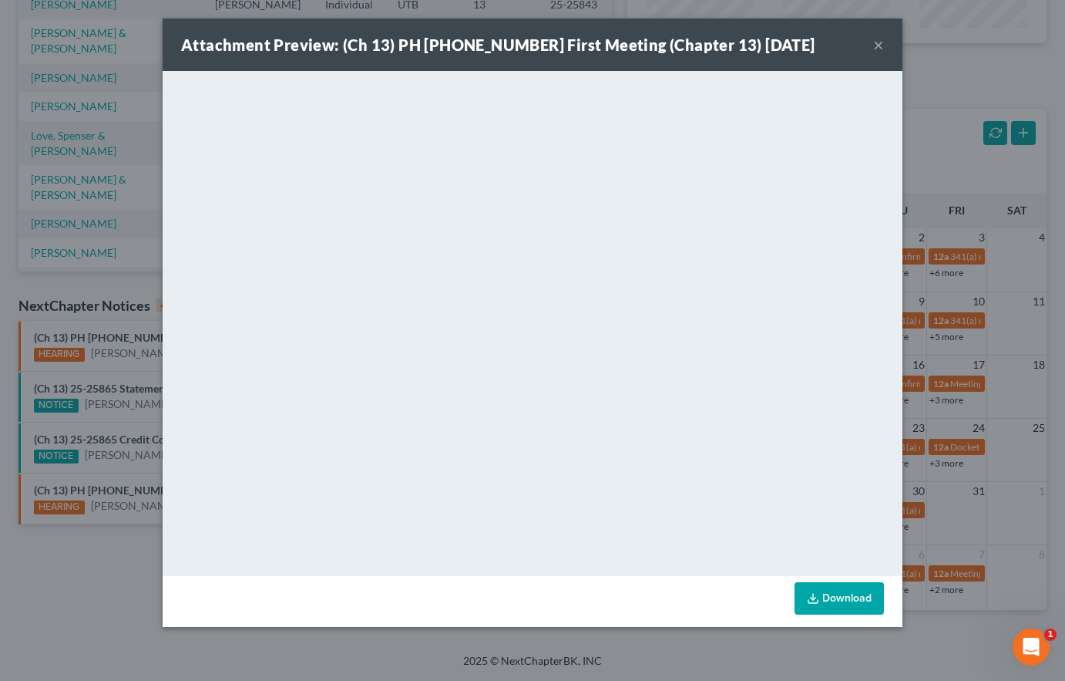
click at [115, 375] on div "Attachment Preview: (Ch 13) PH 25-25865 First Meeting (Chapter 13) 09/30/2025 ×…" at bounding box center [532, 340] width 1065 height 681
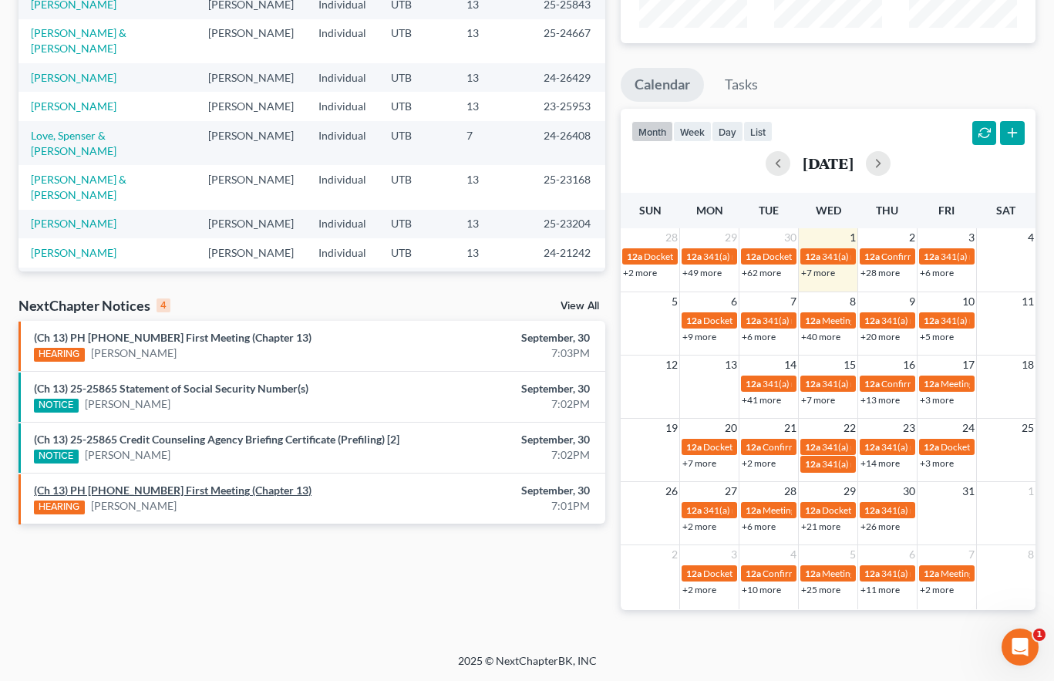
click at [110, 496] on link "(Ch 13) PH 25-25862 First Meeting (Chapter 13)" at bounding box center [173, 489] width 278 height 13
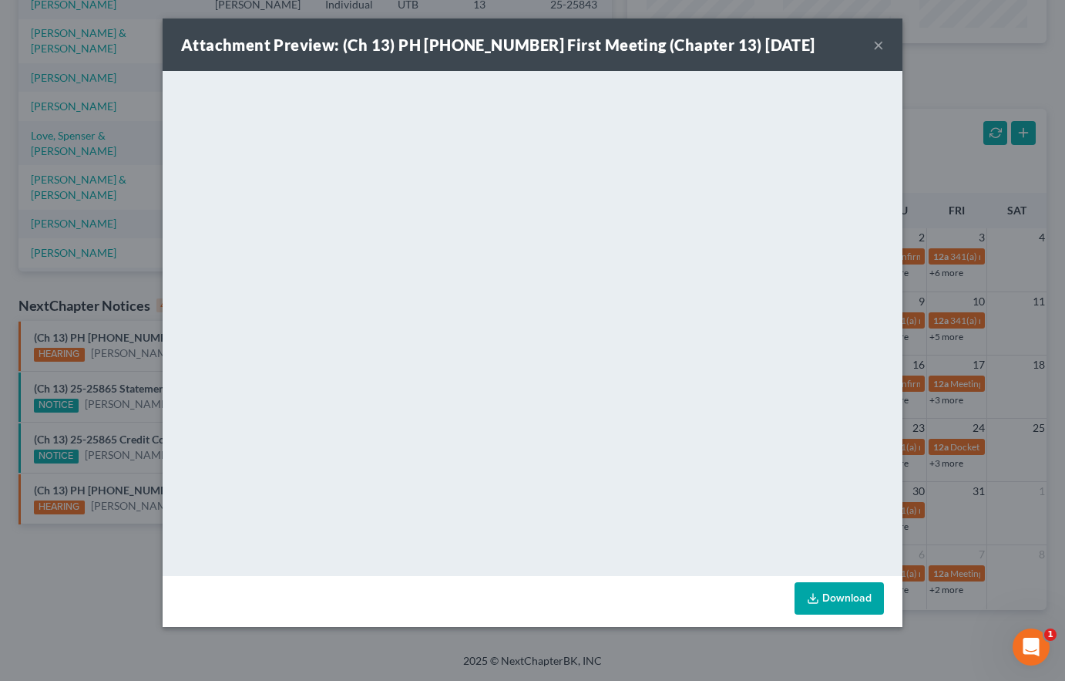
click at [107, 477] on div "Attachment Preview: (Ch 13) PH 25-25862 First Meeting (Chapter 13) 09/30/2025 ×…" at bounding box center [532, 340] width 1065 height 681
